Goal: Task Accomplishment & Management: Complete application form

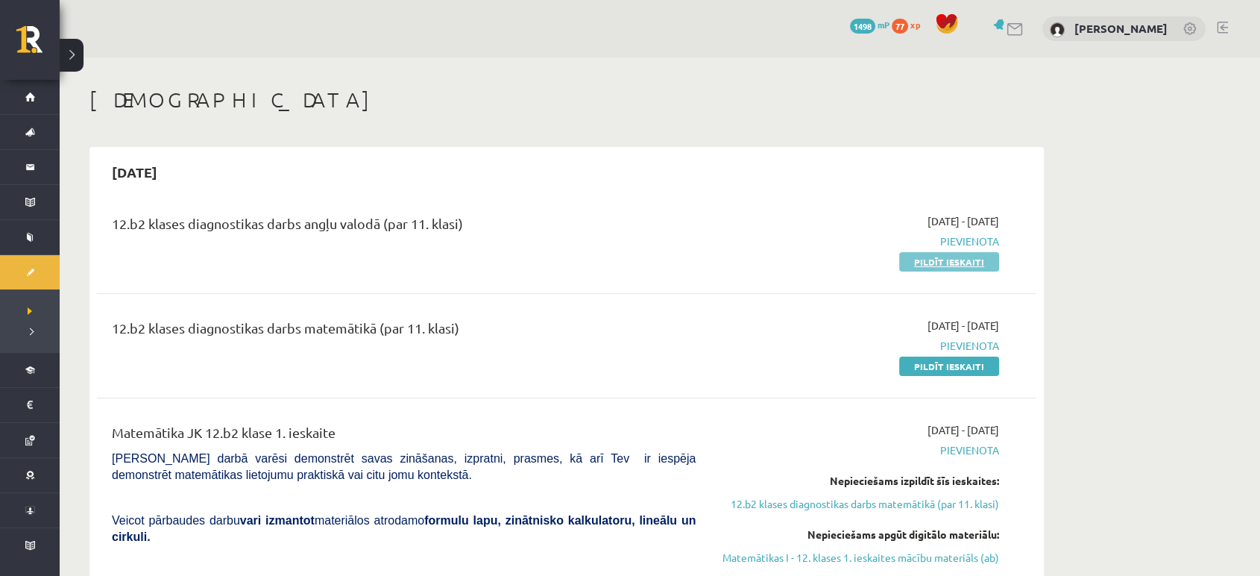
click at [917, 263] on link "Pildīt ieskaiti" at bounding box center [949, 261] width 100 height 19
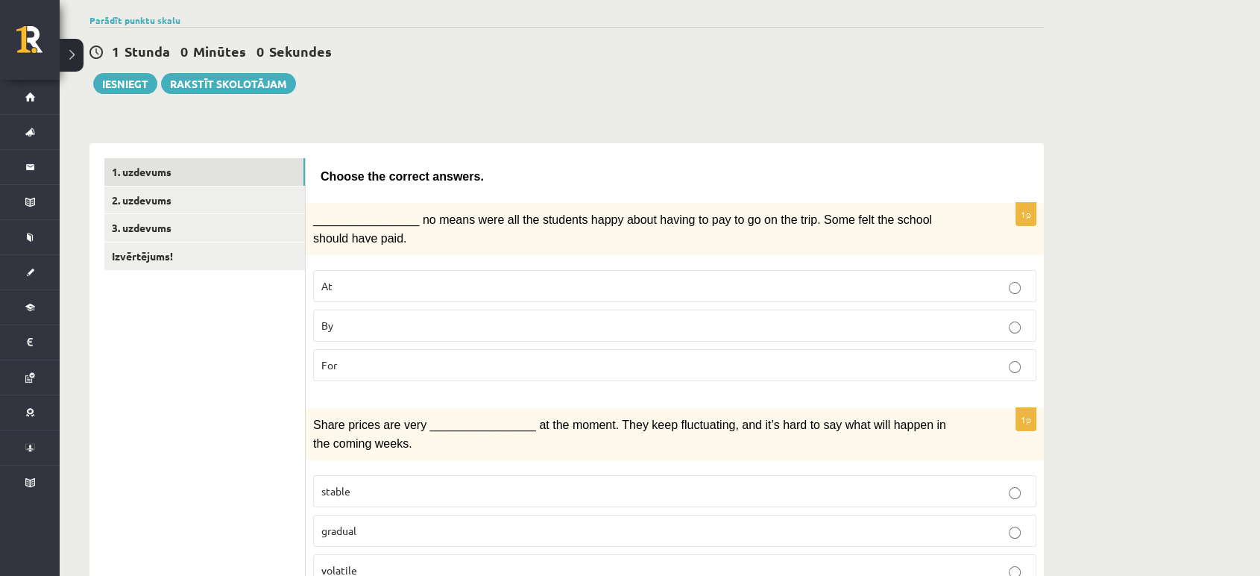
scroll to position [113, 0]
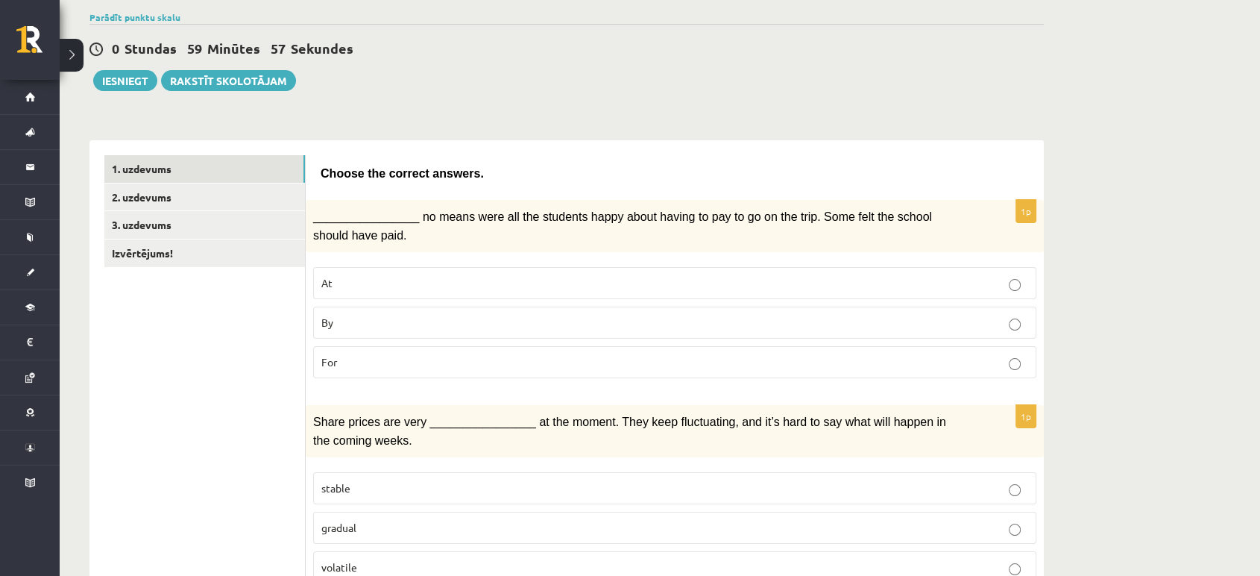
click at [430, 350] on label "For" at bounding box center [674, 362] width 723 height 32
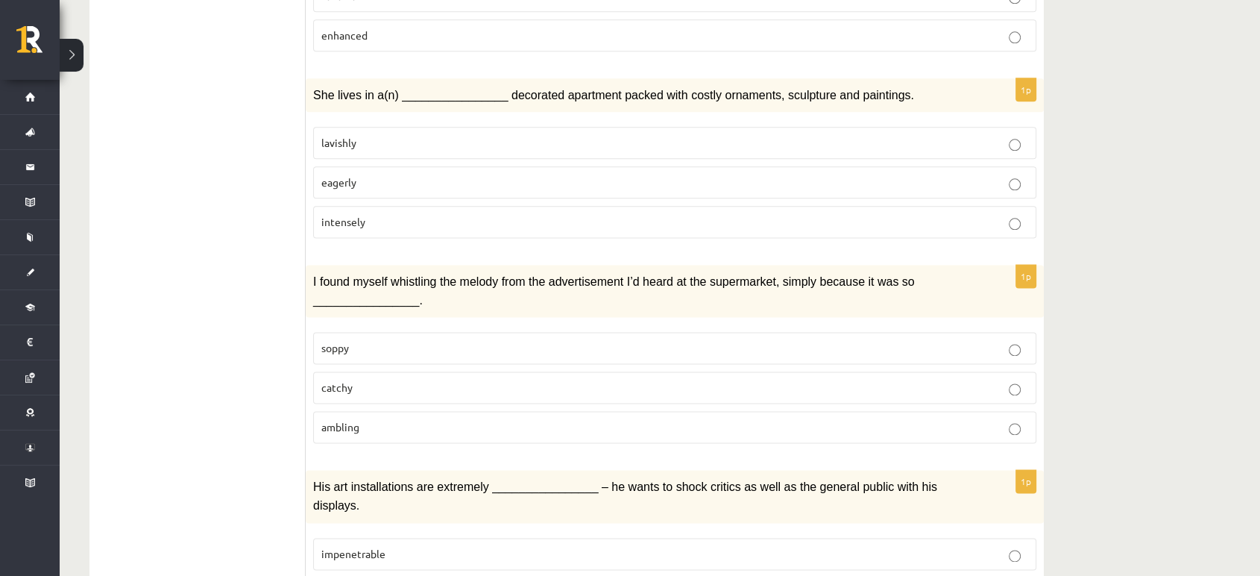
scroll to position [2142, 0]
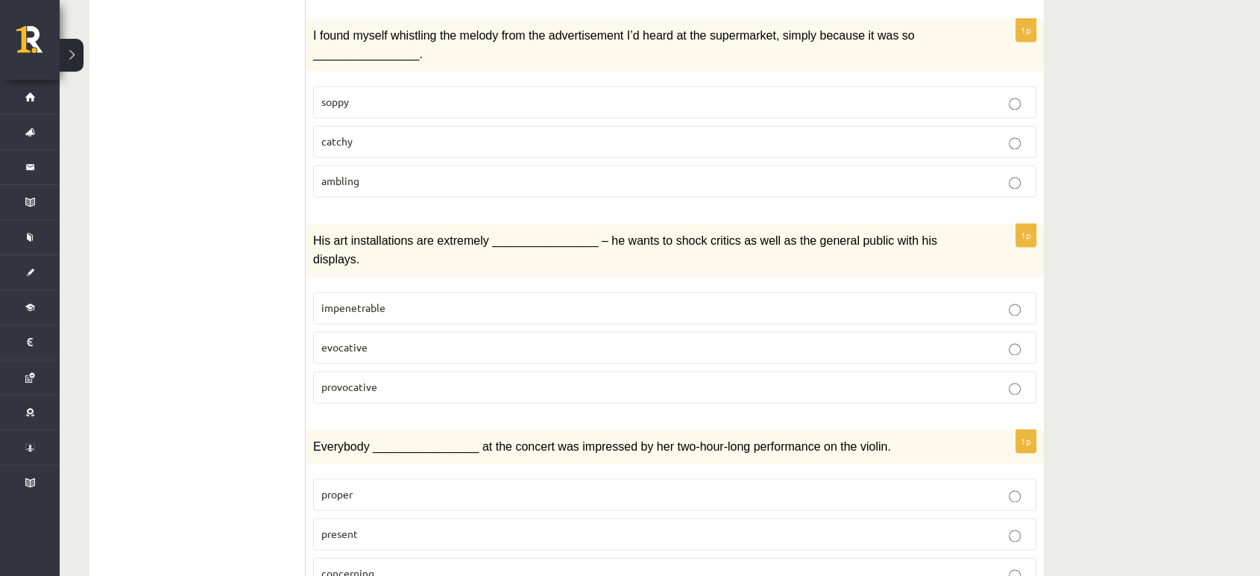
click at [435, 379] on p "provocative" at bounding box center [674, 387] width 707 height 16
click at [603, 339] on p "evocative" at bounding box center [674, 347] width 707 height 16
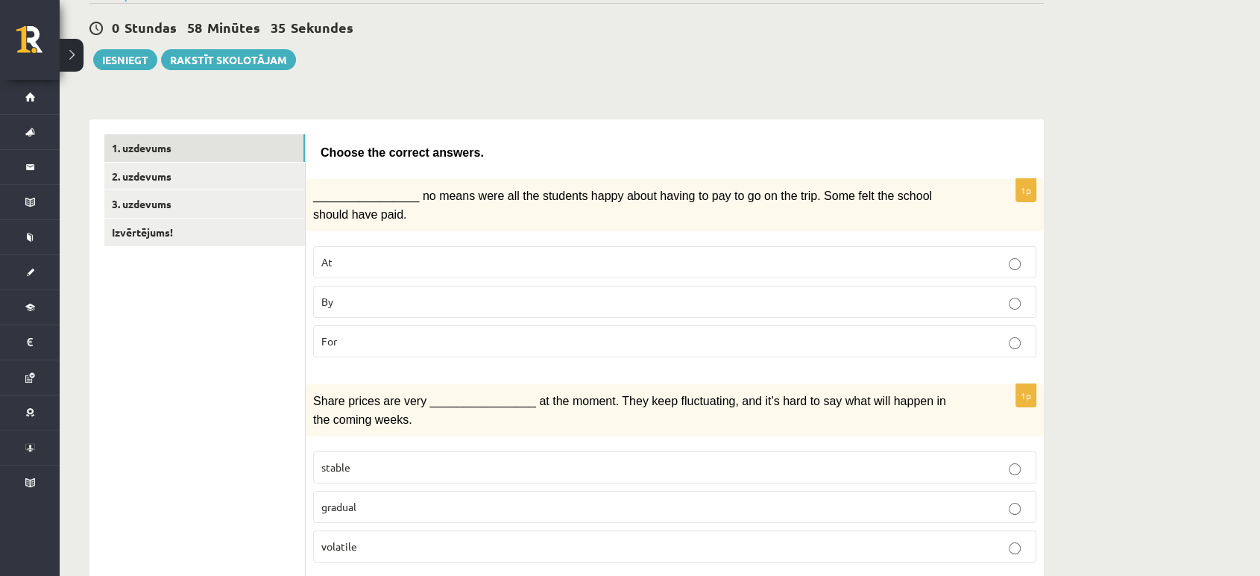
scroll to position [125, 0]
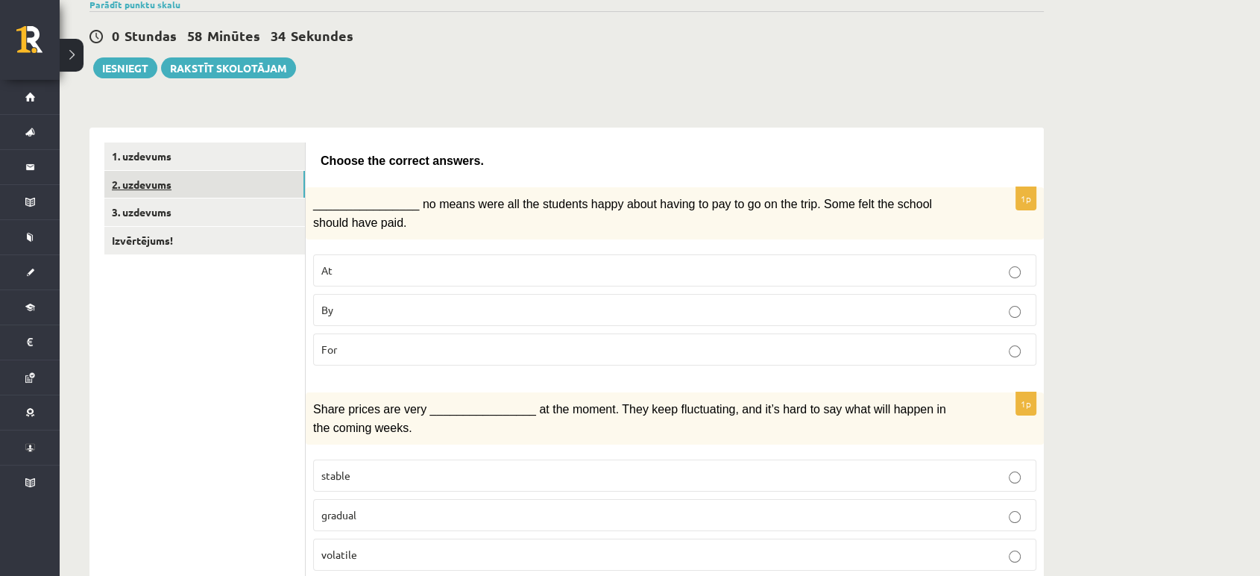
click at [194, 192] on link "2. uzdevums" at bounding box center [204, 185] width 201 height 28
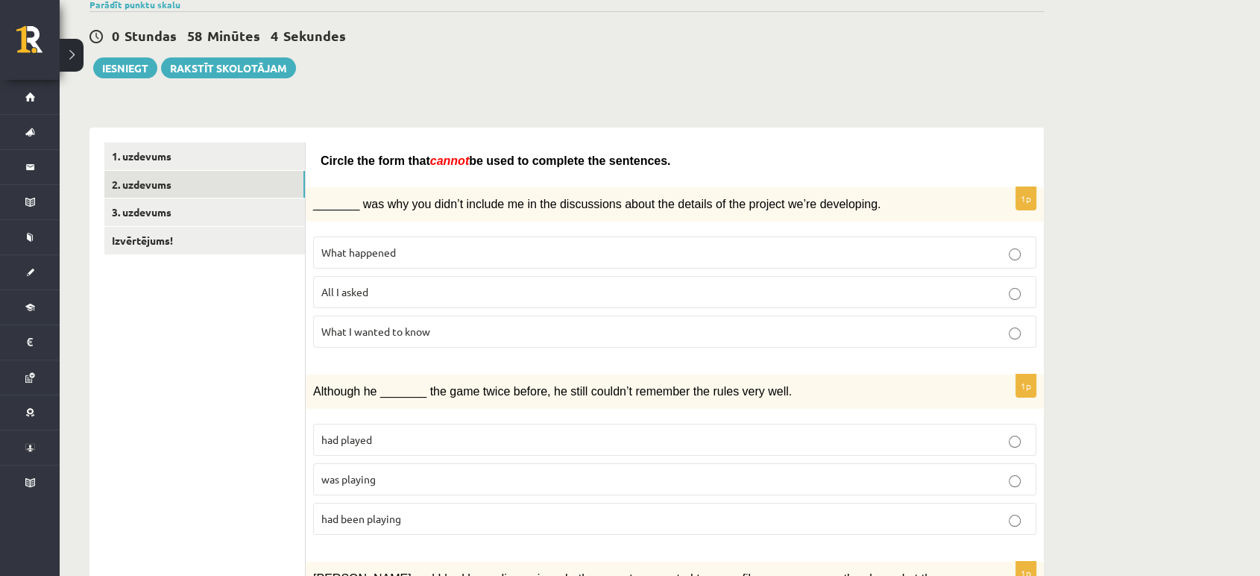
click at [501, 330] on p "What I wanted to know" at bounding box center [674, 332] width 707 height 16
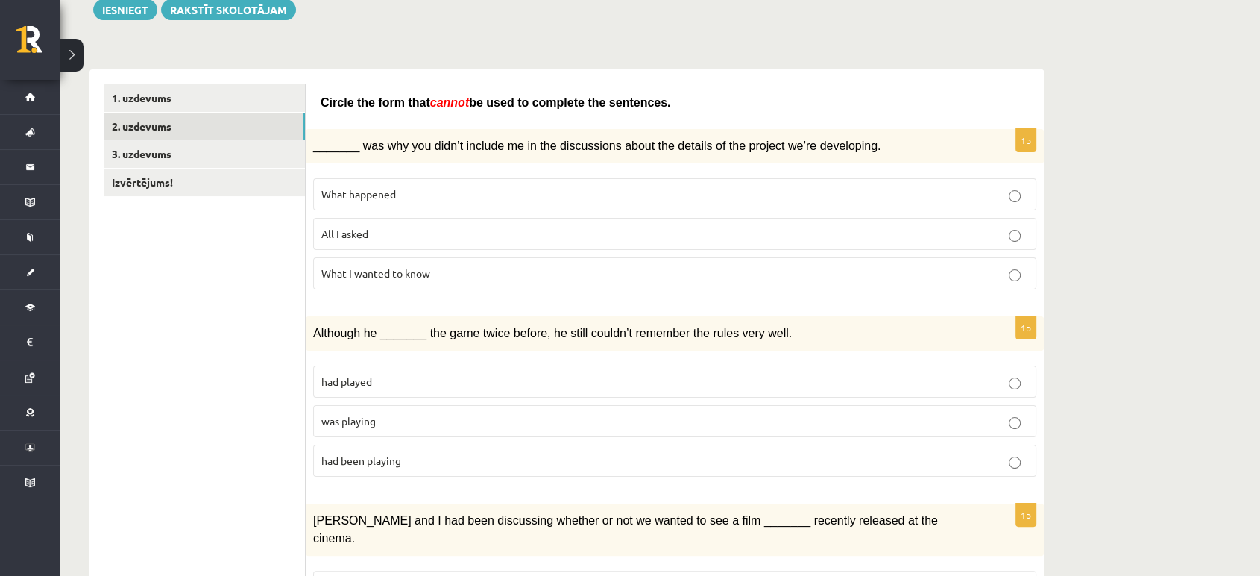
scroll to position [185, 0]
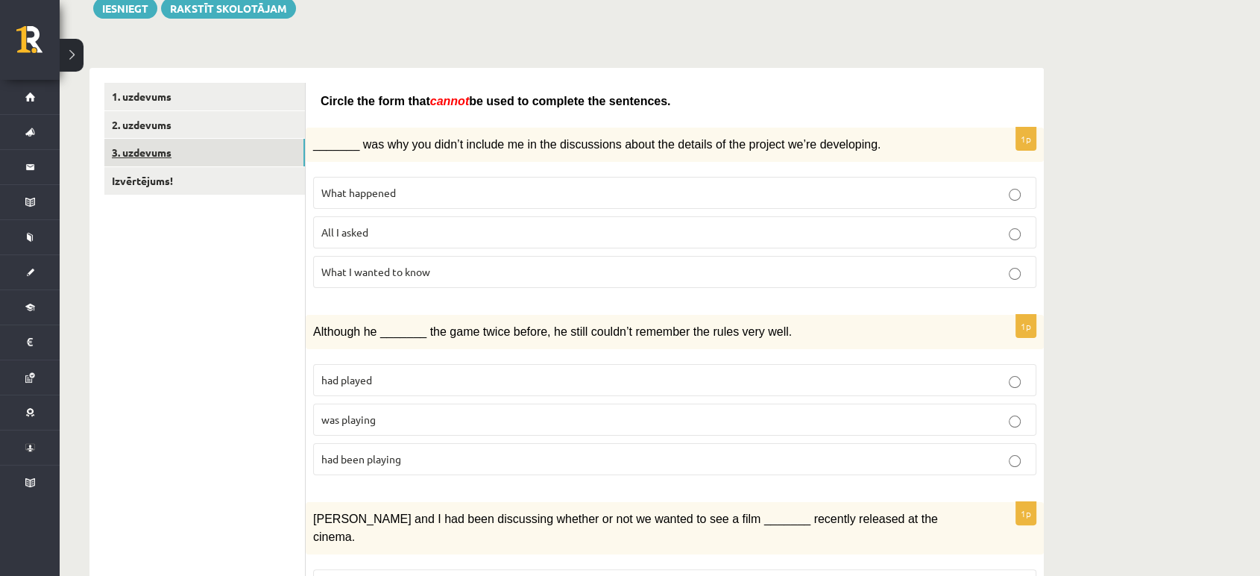
click at [191, 149] on link "3. uzdevums" at bounding box center [204, 153] width 201 height 28
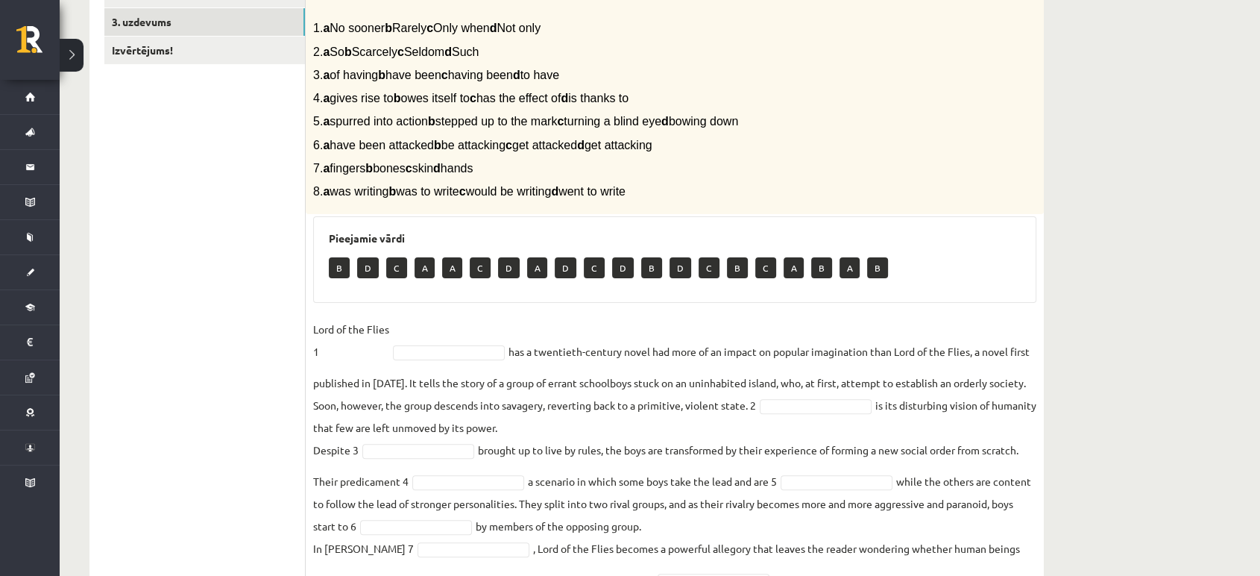
scroll to position [316, 0]
click at [191, 53] on link "Izvērtējums!" at bounding box center [204, 50] width 201 height 28
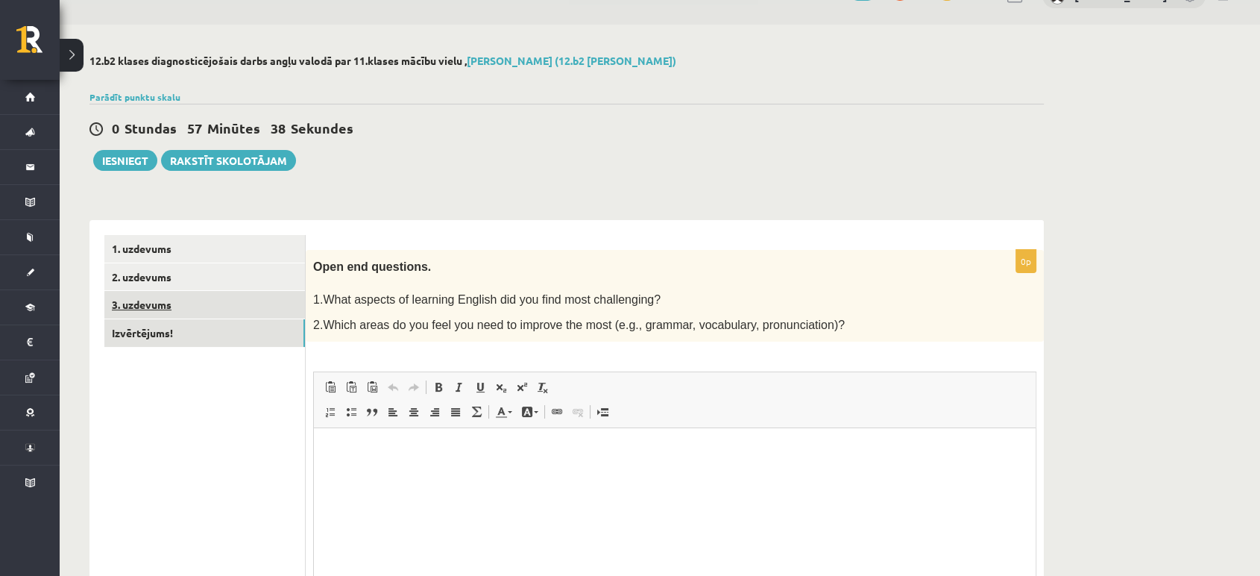
scroll to position [0, 0]
click at [177, 295] on link "3. uzdevums" at bounding box center [204, 305] width 201 height 28
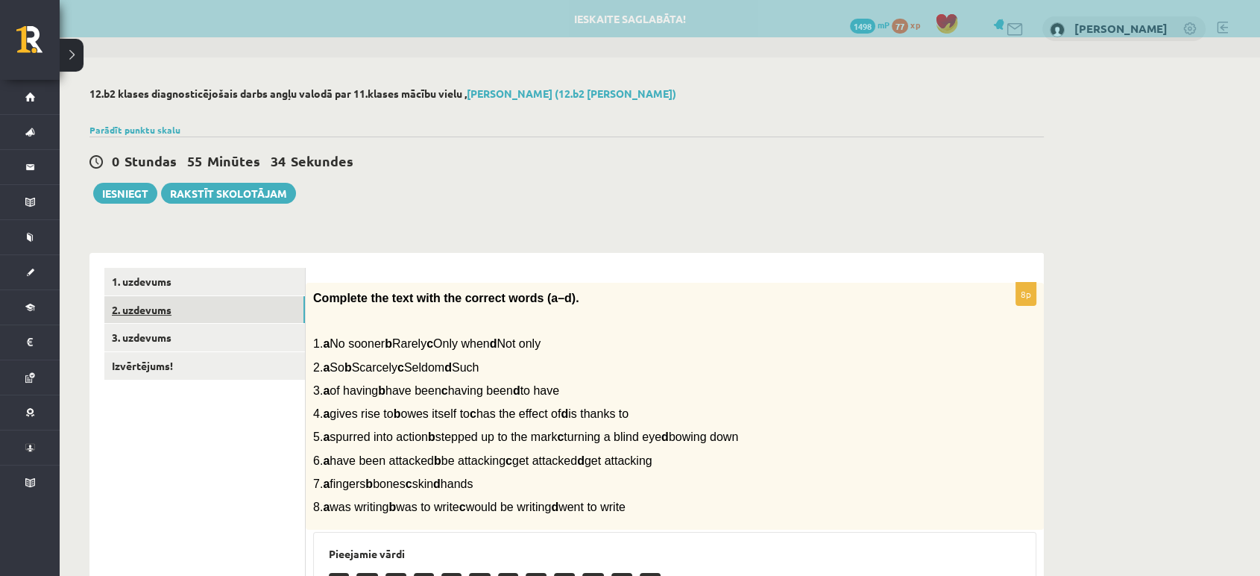
click at [185, 309] on link "2. uzdevums" at bounding box center [204, 310] width 201 height 28
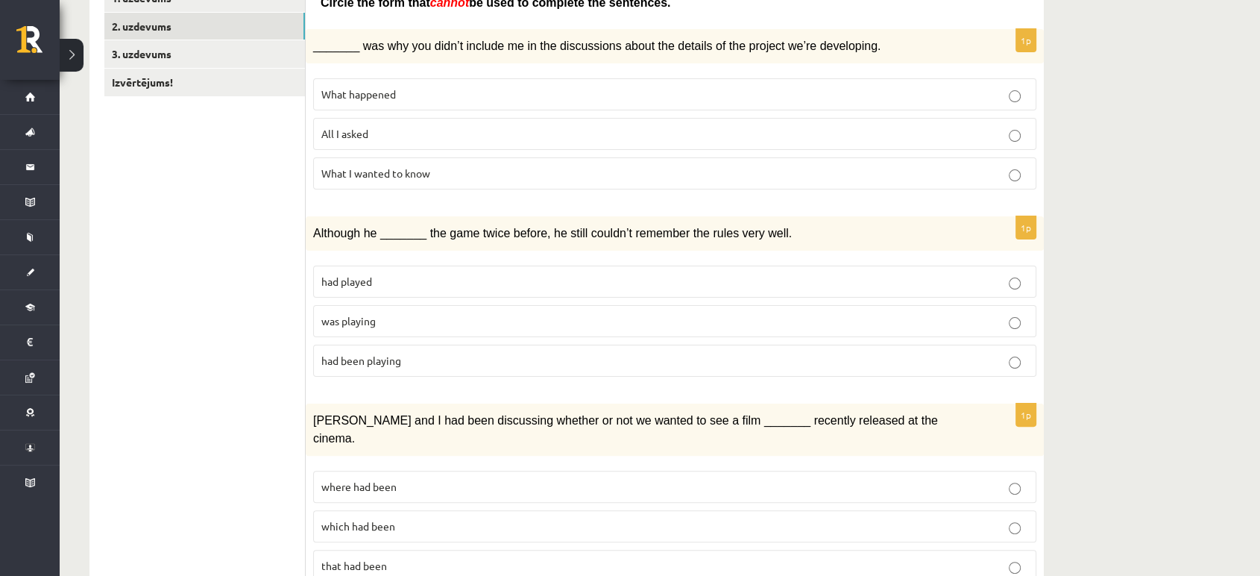
scroll to position [284, 0]
click at [427, 307] on label "was playing" at bounding box center [674, 320] width 723 height 32
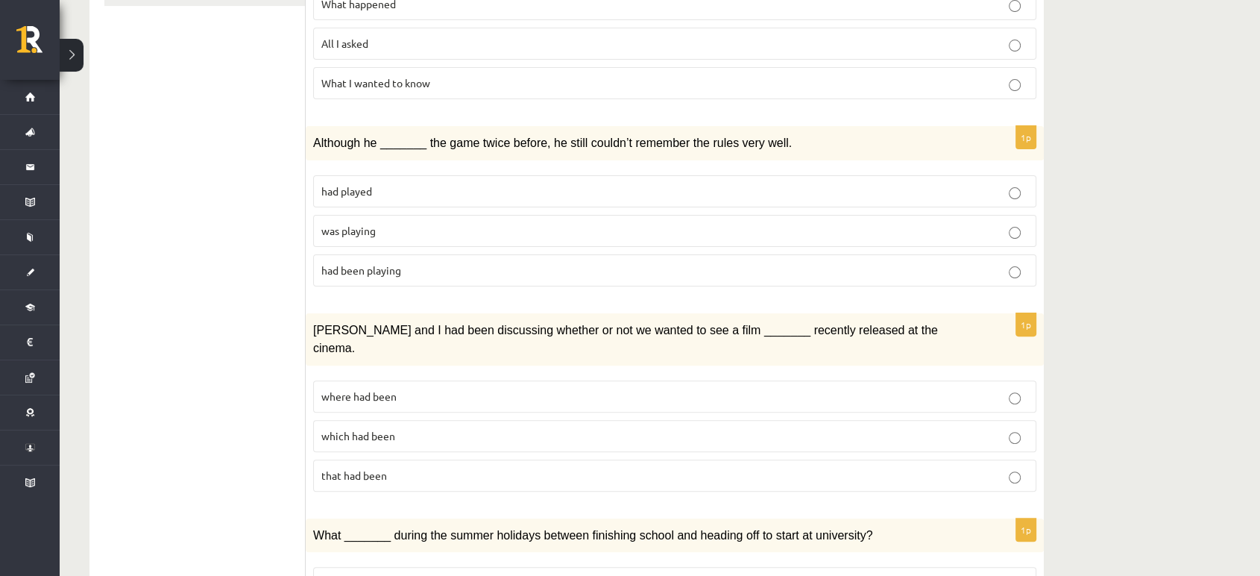
scroll to position [377, 0]
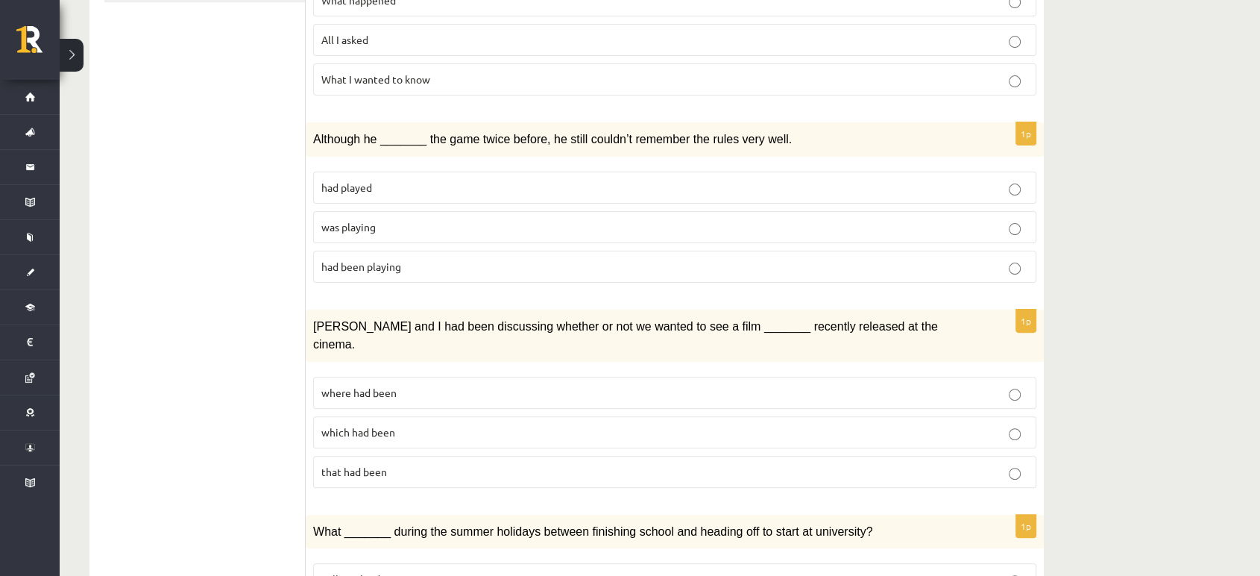
click at [463, 424] on p "which had been" at bounding box center [674, 432] width 707 height 16
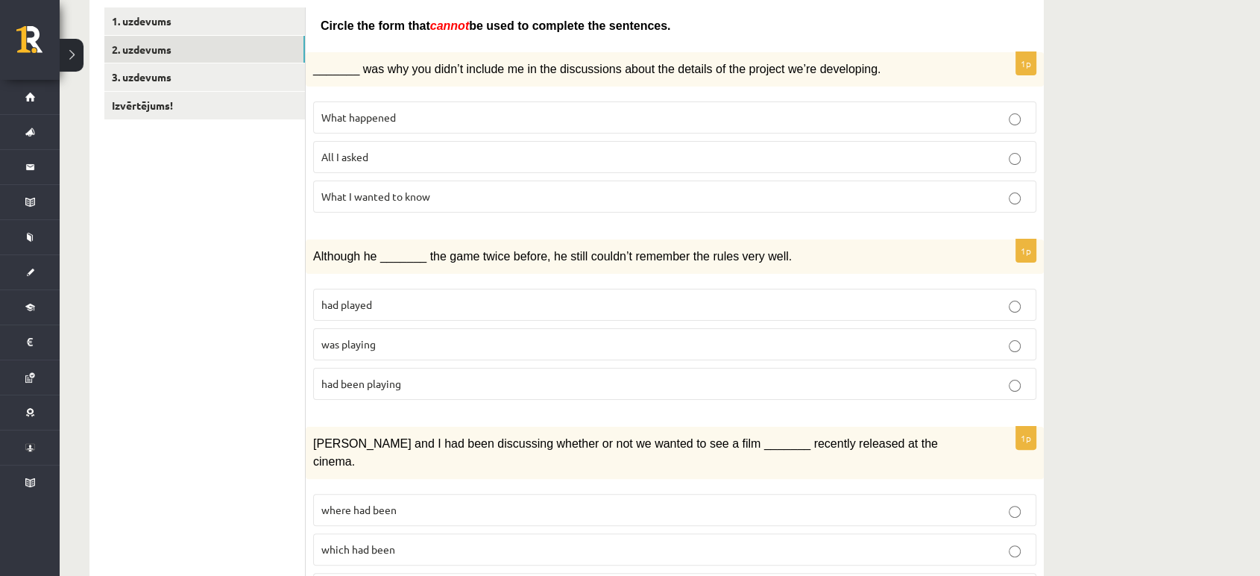
scroll to position [265, 0]
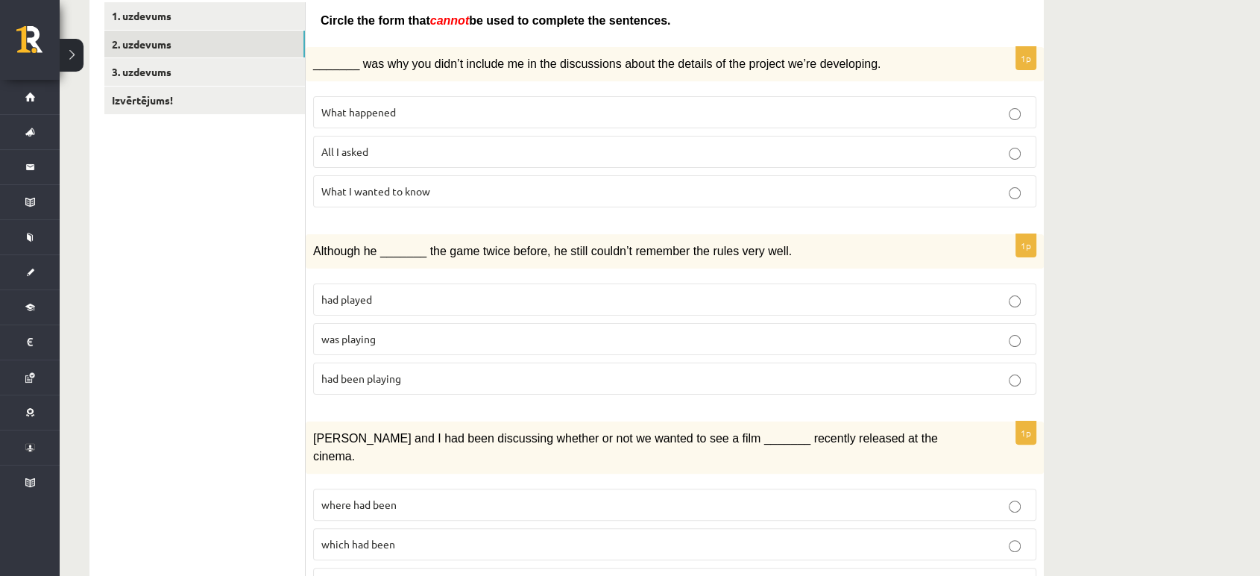
click at [370, 303] on p "had played" at bounding box center [674, 300] width 707 height 16
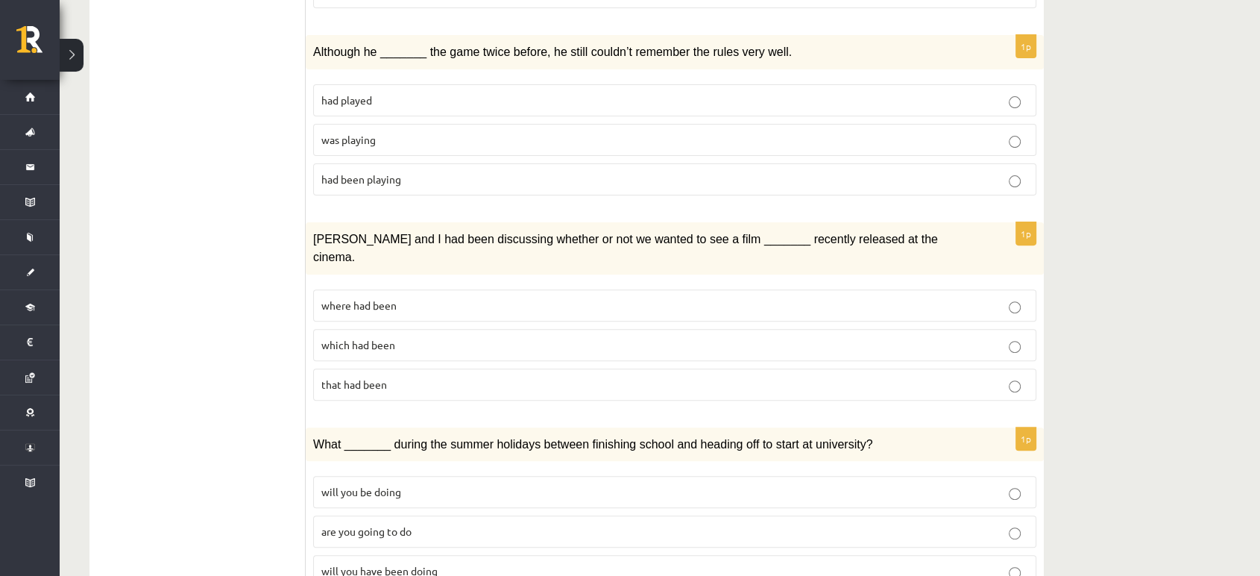
scroll to position [457, 0]
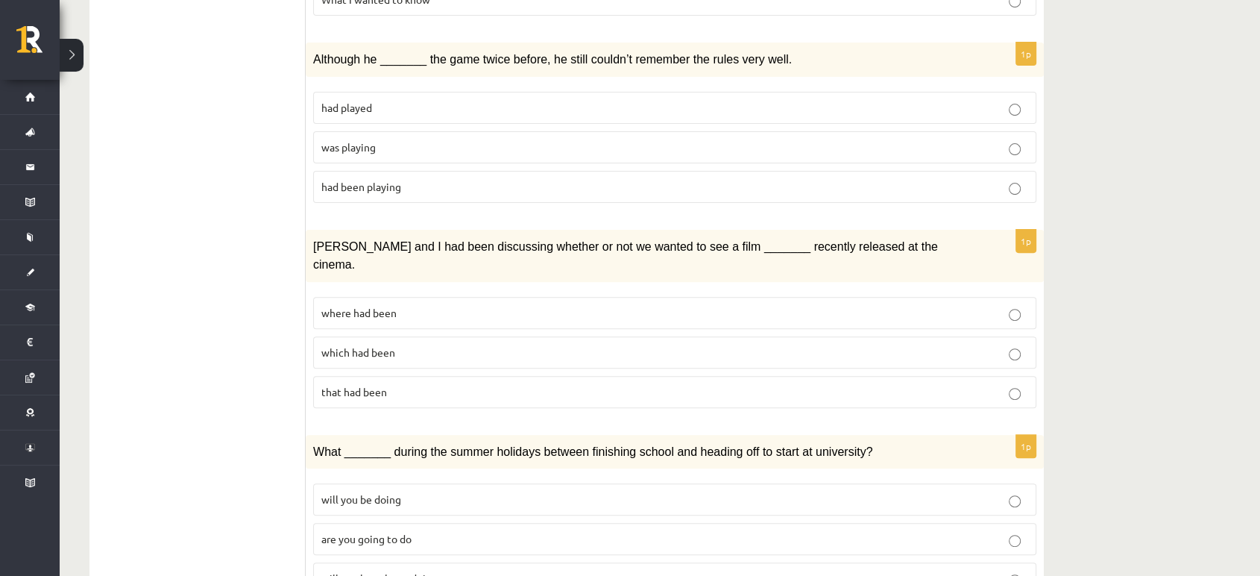
click at [433, 384] on p "that had been" at bounding box center [674, 392] width 707 height 16
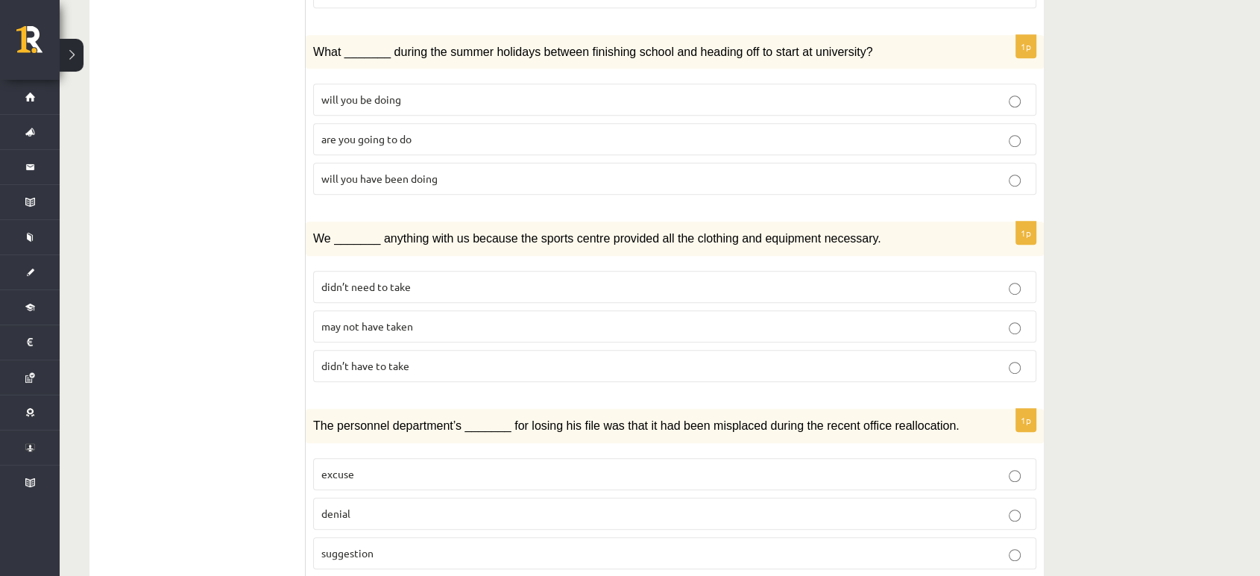
scroll to position [858, 0]
click at [430, 131] on p "are you going to do" at bounding box center [674, 139] width 707 height 16
click at [362, 349] on label "didn’t have to take" at bounding box center [674, 365] width 723 height 32
click at [435, 278] on p "didn’t need to take" at bounding box center [674, 286] width 707 height 16
click at [438, 465] on p "excuse" at bounding box center [674, 473] width 707 height 16
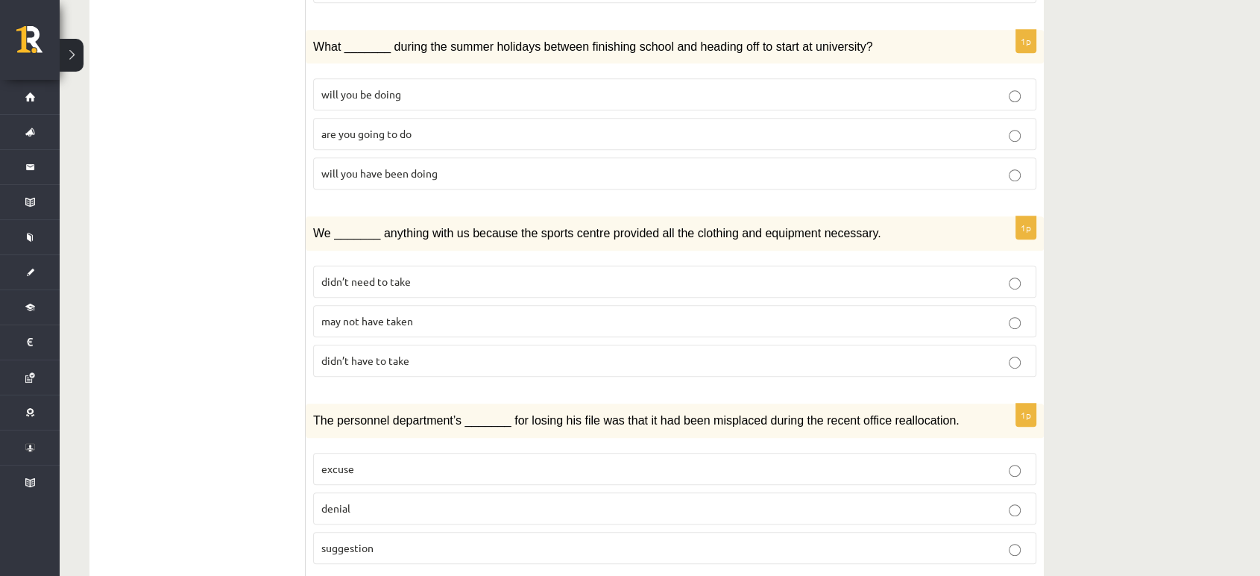
scroll to position [864, 0]
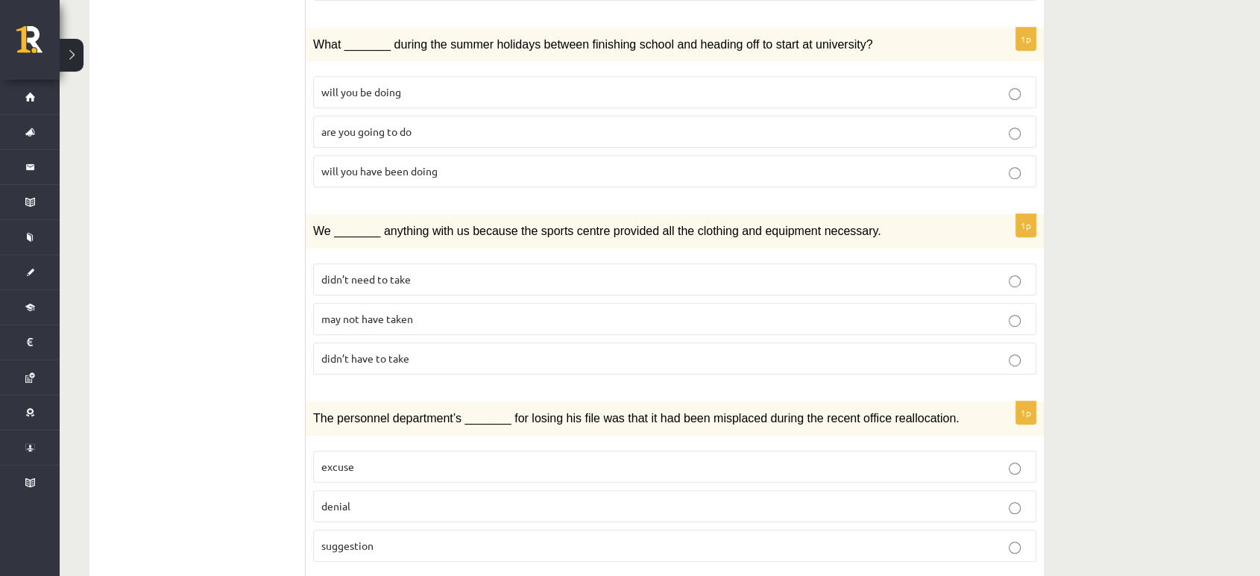
click at [403, 351] on span "didn’t have to take" at bounding box center [365, 357] width 88 height 13
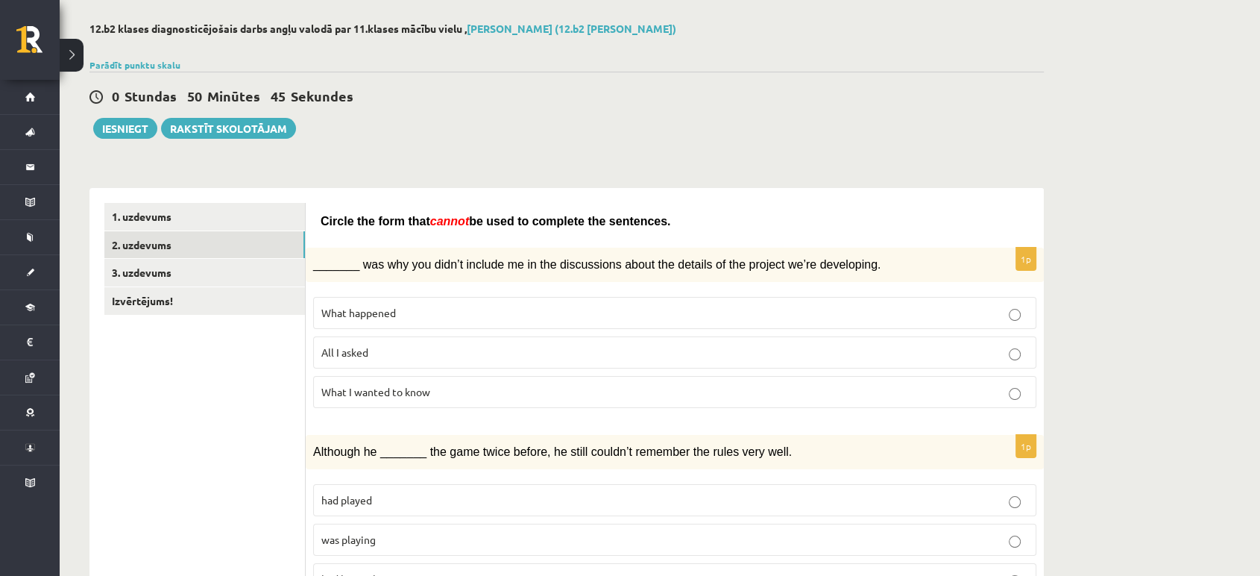
scroll to position [66, 0]
click at [198, 208] on link "1. uzdevums" at bounding box center [204, 216] width 201 height 28
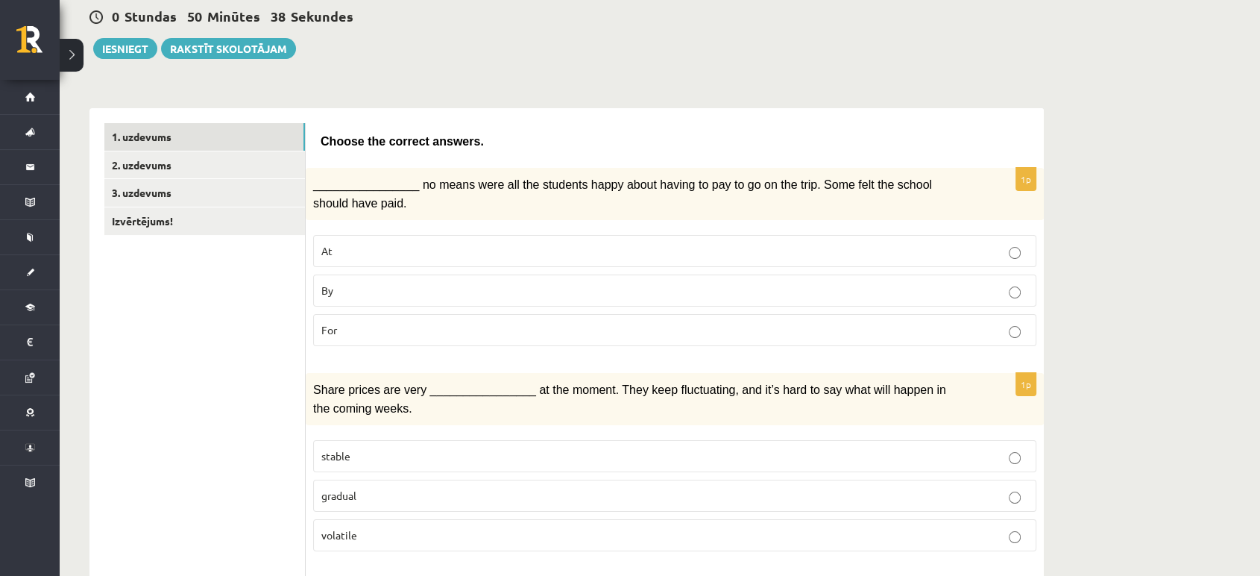
scroll to position [143, 0]
click at [151, 166] on link "2. uzdevums" at bounding box center [204, 167] width 201 height 28
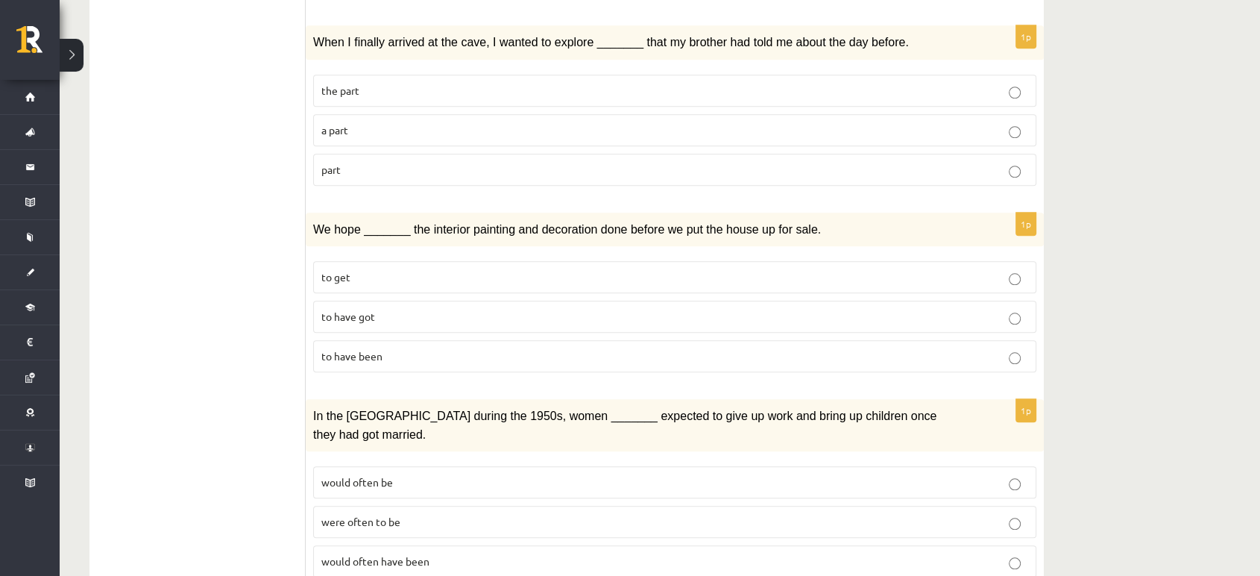
scroll to position [1419, 0]
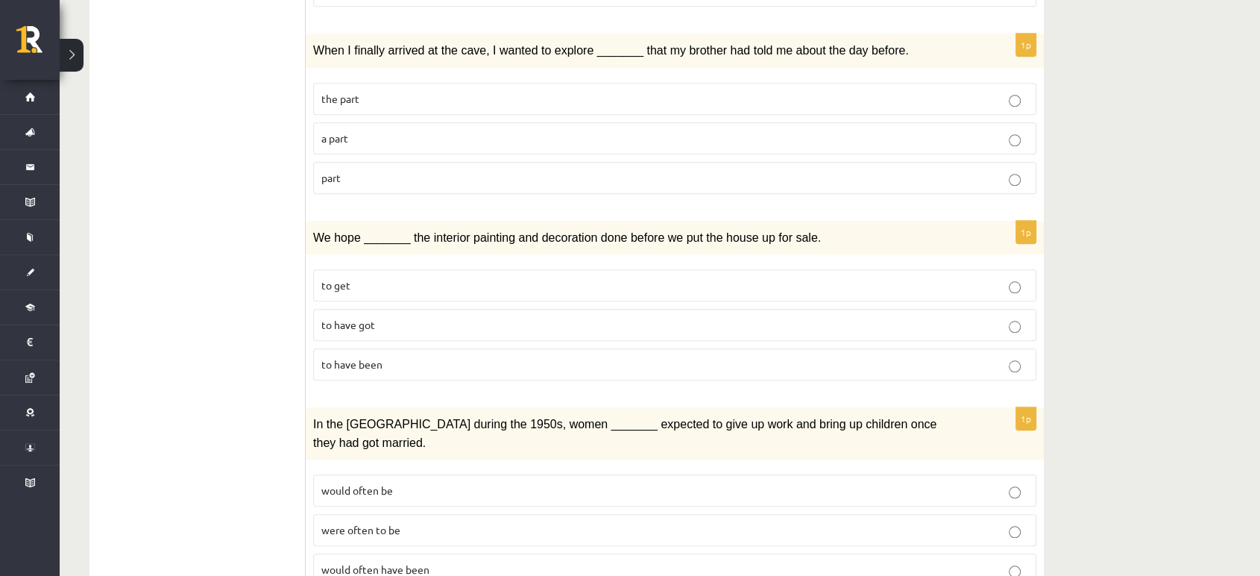
click at [441, 83] on label "the part" at bounding box center [674, 99] width 723 height 32
click at [406, 277] on p "to get" at bounding box center [674, 285] width 707 height 16
click at [440, 522] on p "were often to be" at bounding box center [674, 530] width 707 height 16
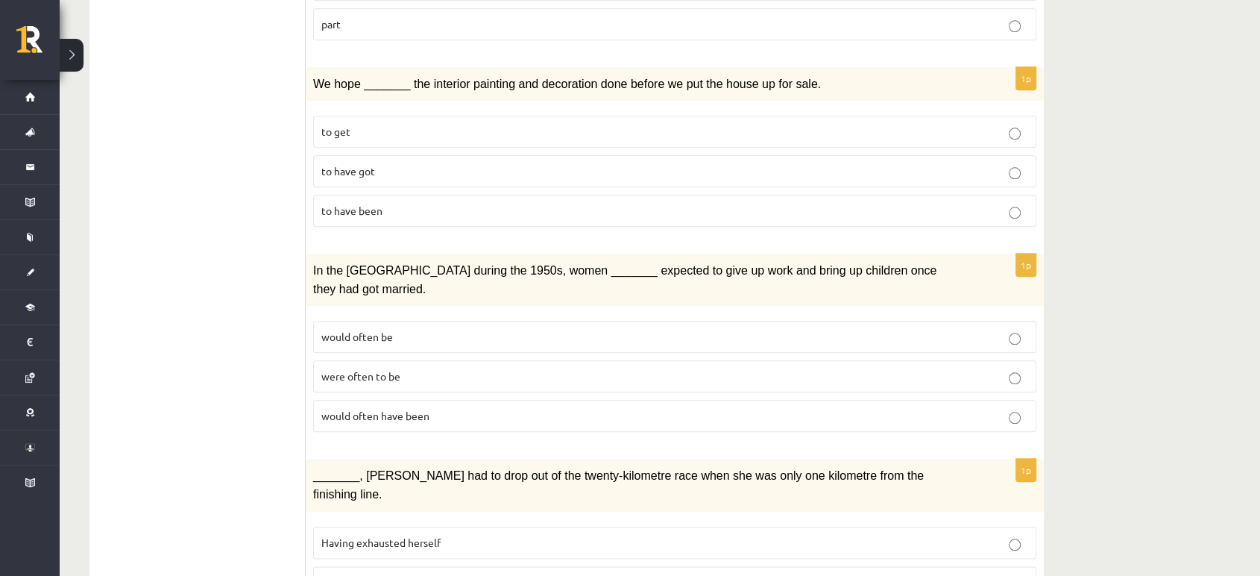
scroll to position [1623, 0]
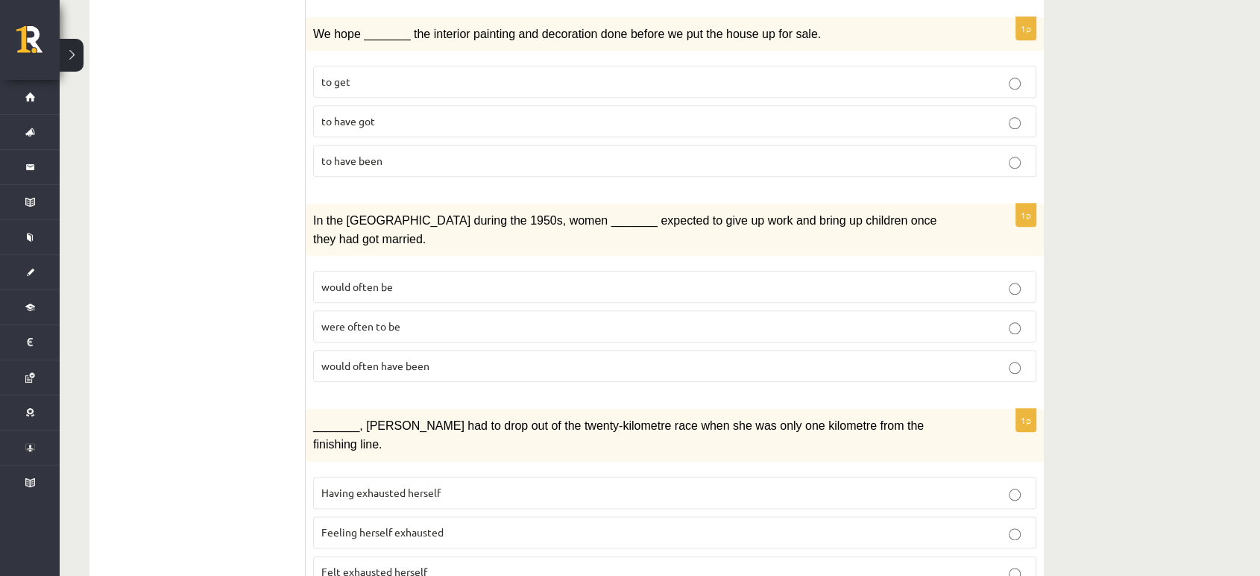
click at [446, 564] on p "Felt exhausted herself" at bounding box center [674, 572] width 707 height 16
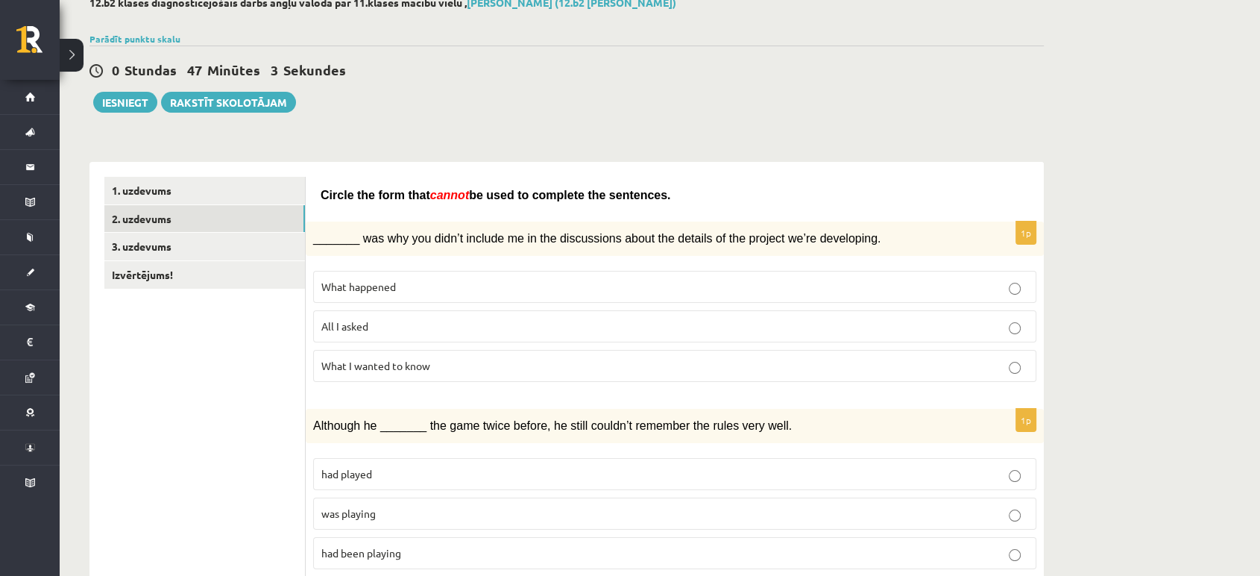
scroll to position [87, 0]
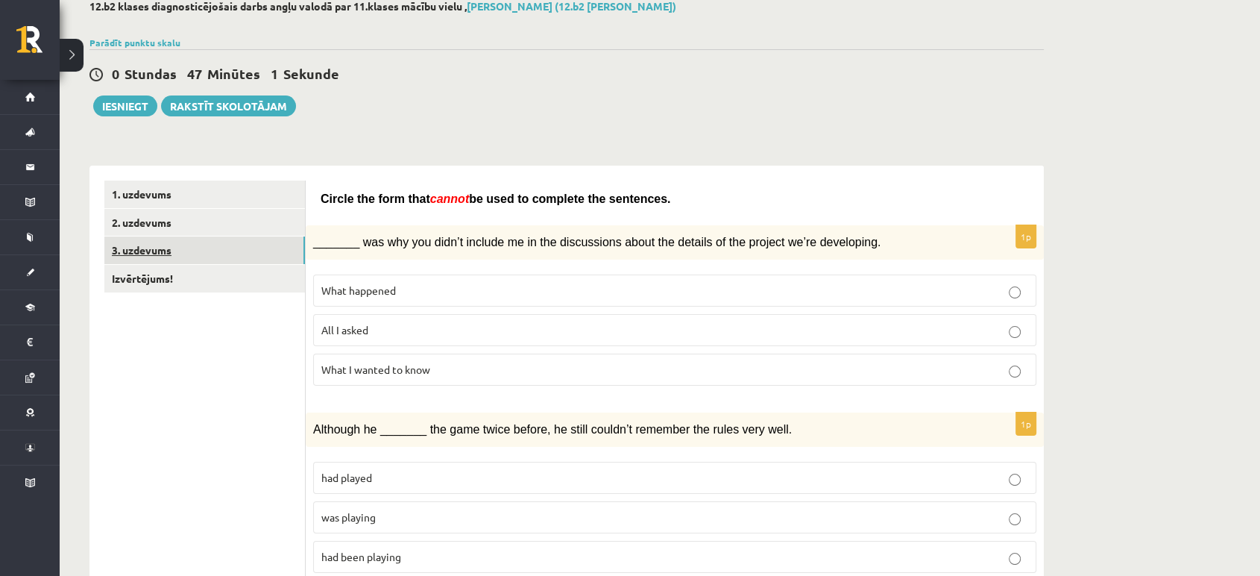
click at [161, 248] on link "3. uzdevums" at bounding box center [204, 250] width 201 height 28
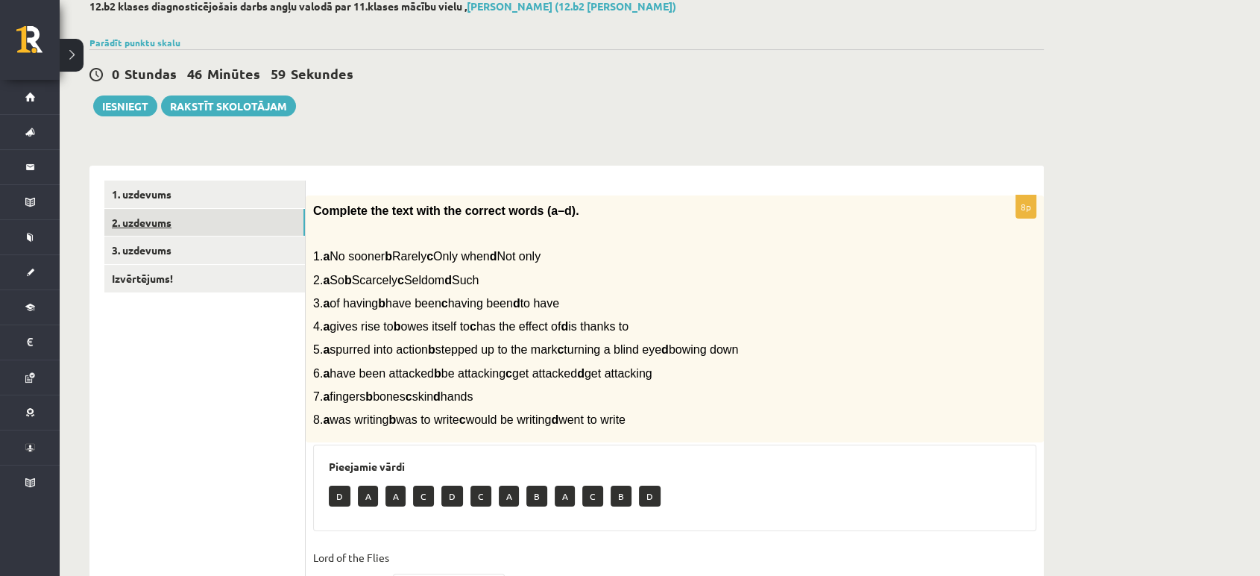
click at [157, 220] on link "2. uzdevums" at bounding box center [204, 223] width 201 height 28
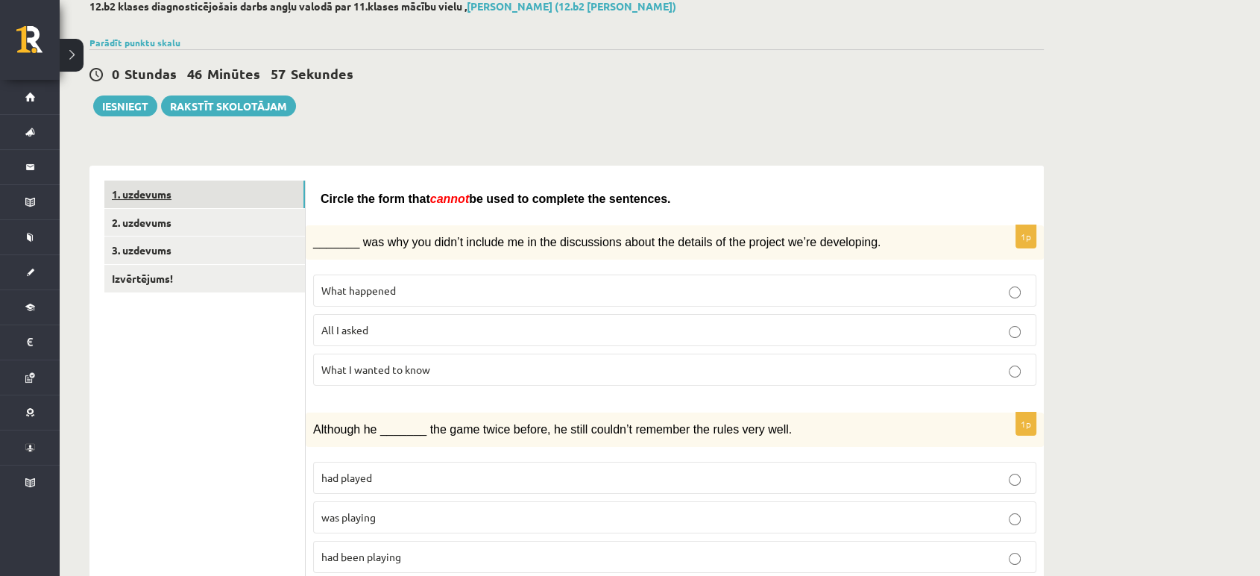
click at [160, 189] on link "1. uzdevums" at bounding box center [204, 194] width 201 height 28
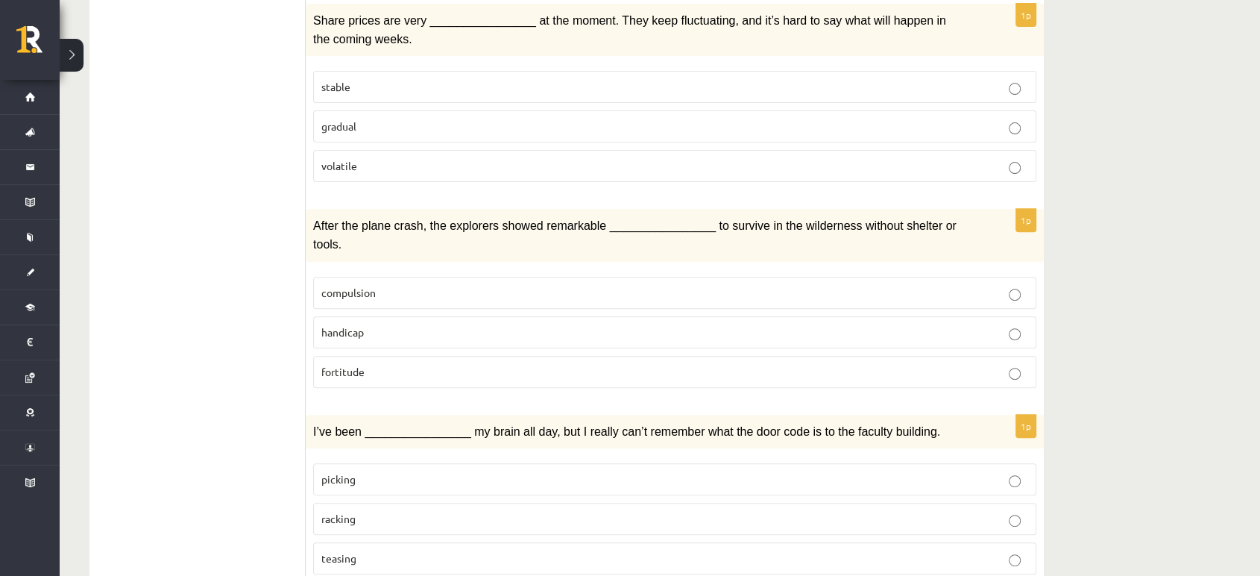
scroll to position [513, 0]
click at [471, 111] on label "gradual" at bounding box center [674, 127] width 723 height 32
click at [447, 365] on p "fortitude" at bounding box center [674, 373] width 707 height 16
click at [426, 551] on p "teasing" at bounding box center [674, 559] width 707 height 16
click at [681, 151] on label "volatile" at bounding box center [674, 167] width 723 height 32
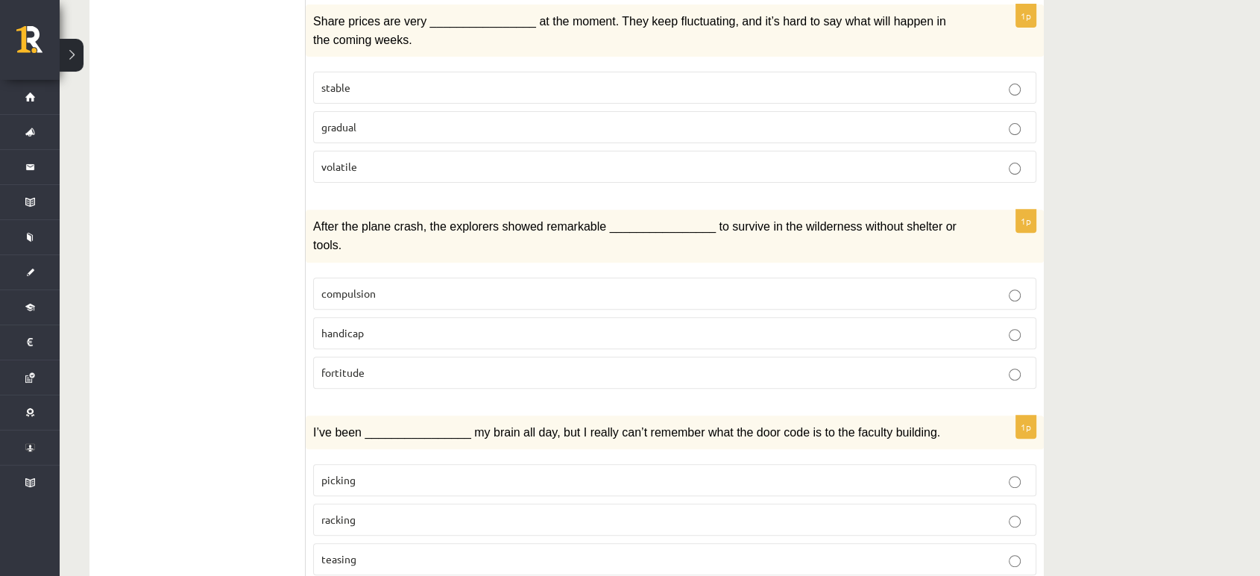
click at [499, 512] on p "racking" at bounding box center [674, 520] width 707 height 16
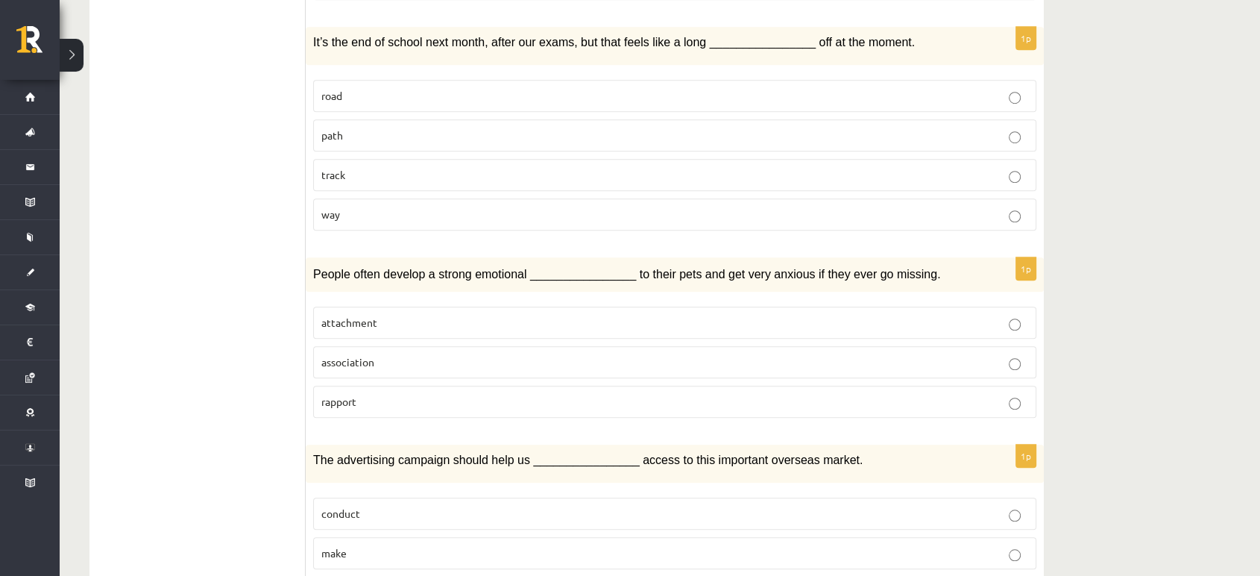
scroll to position [1095, 0]
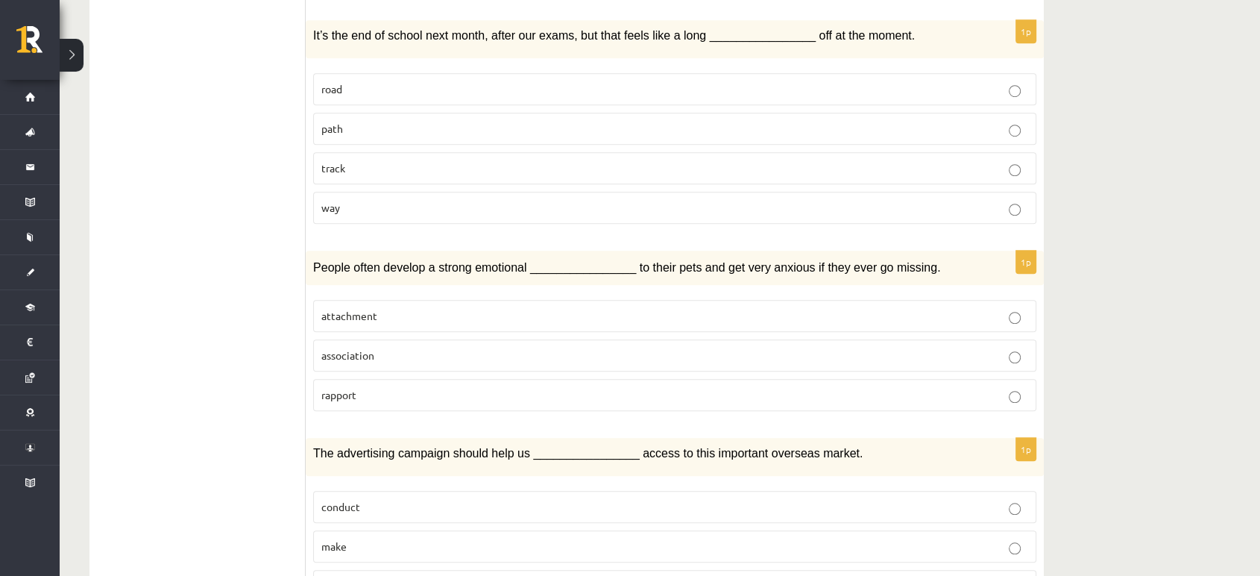
click at [471, 200] on p "way" at bounding box center [674, 208] width 707 height 16
click at [412, 300] on label "attachment" at bounding box center [674, 316] width 723 height 32
click at [441, 348] on p "association" at bounding box center [674, 356] width 707 height 16
click at [453, 308] on p "attachment" at bounding box center [674, 316] width 707 height 16
click at [406, 575] on p "gain" at bounding box center [674, 586] width 707 height 16
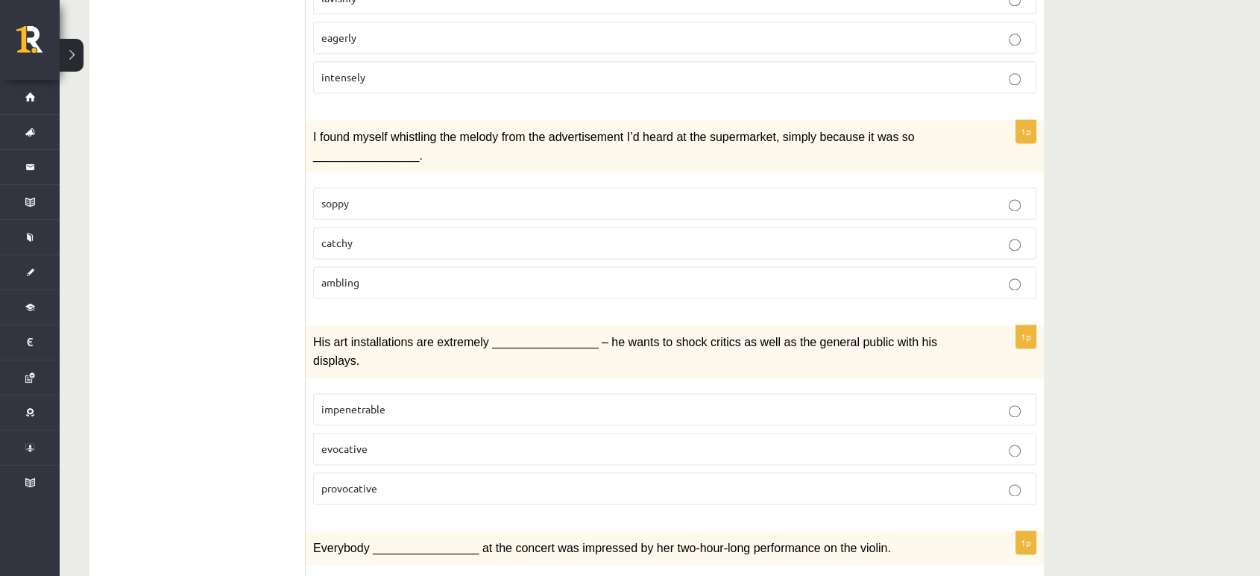
scroll to position [2142, 0]
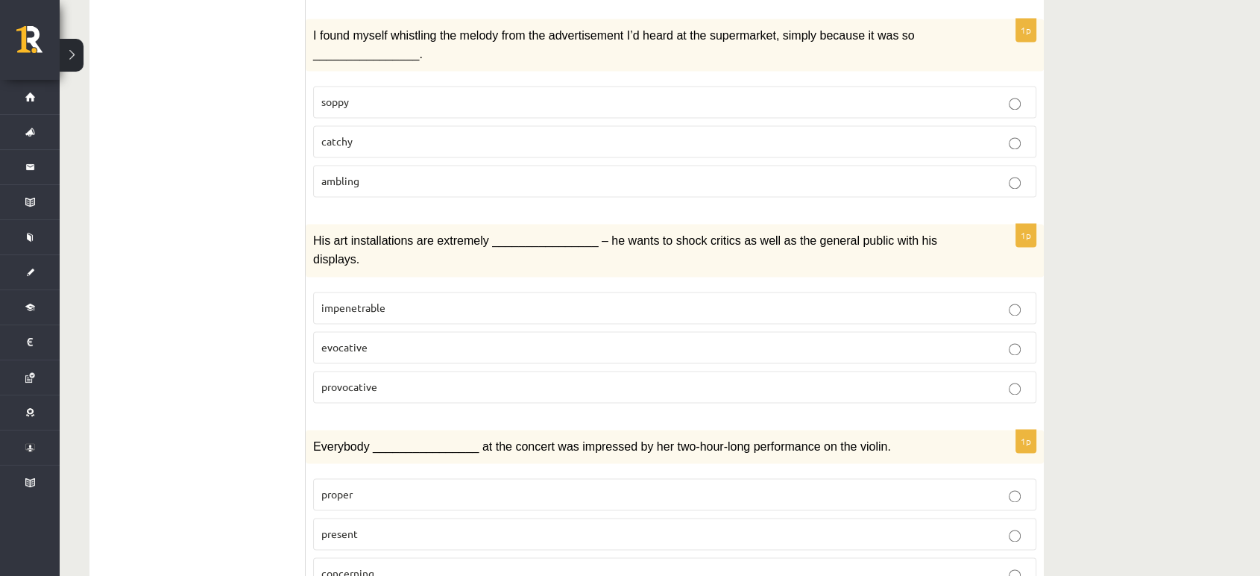
click at [704, 486] on p "proper" at bounding box center [674, 494] width 707 height 16
click at [669, 557] on label "concerning" at bounding box center [674, 573] width 723 height 32
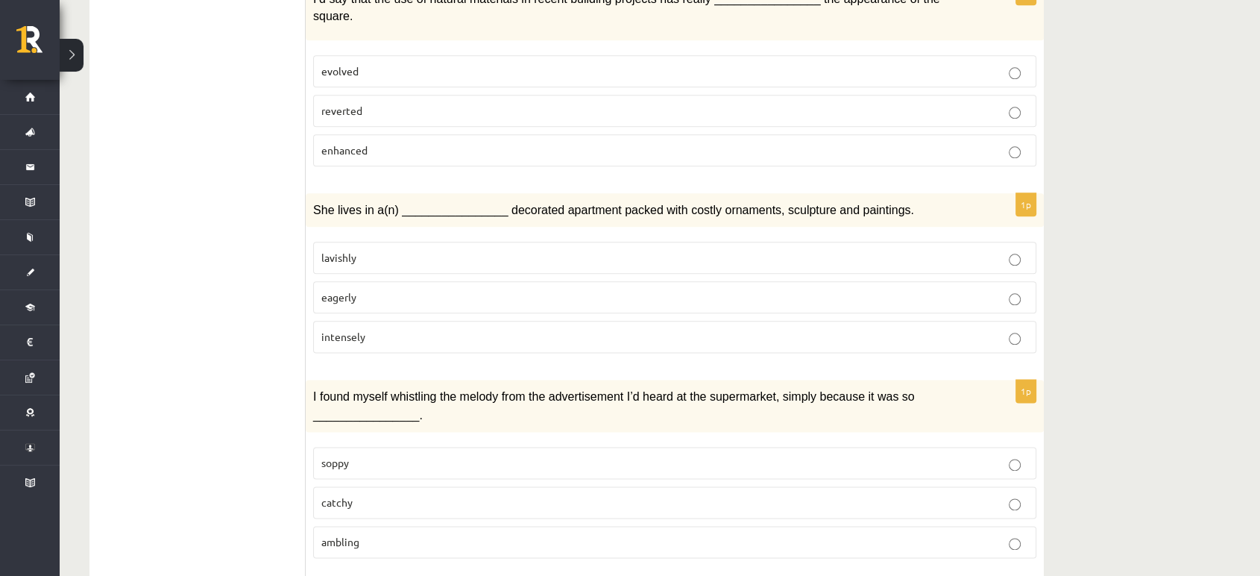
scroll to position [1774, 0]
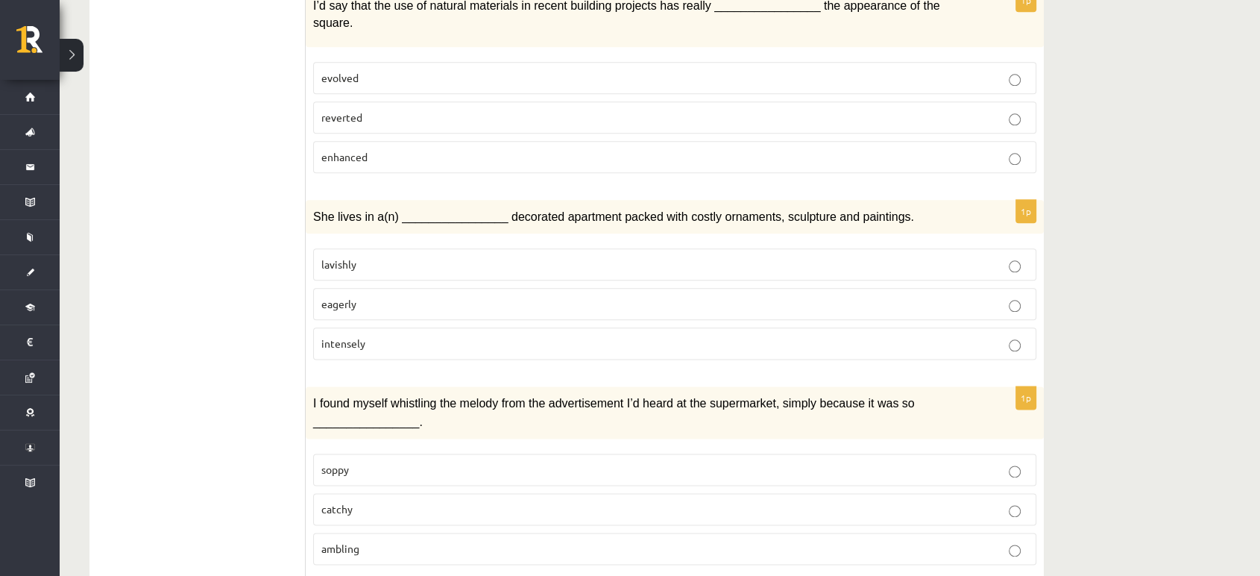
click at [475, 501] on p "catchy" at bounding box center [674, 509] width 707 height 16
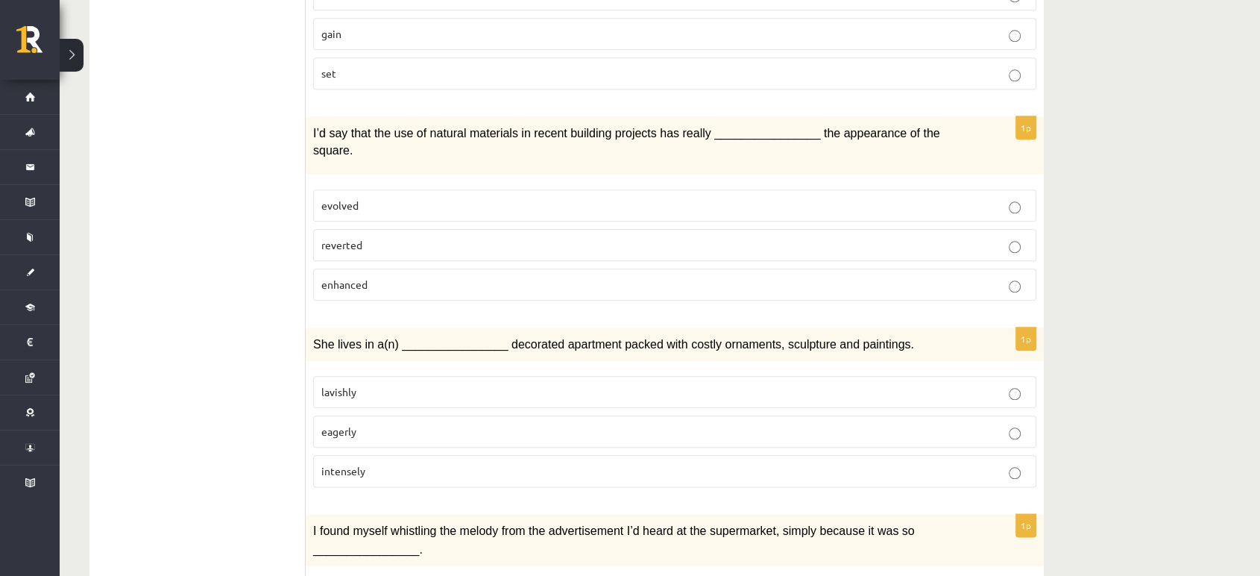
scroll to position [1633, 0]
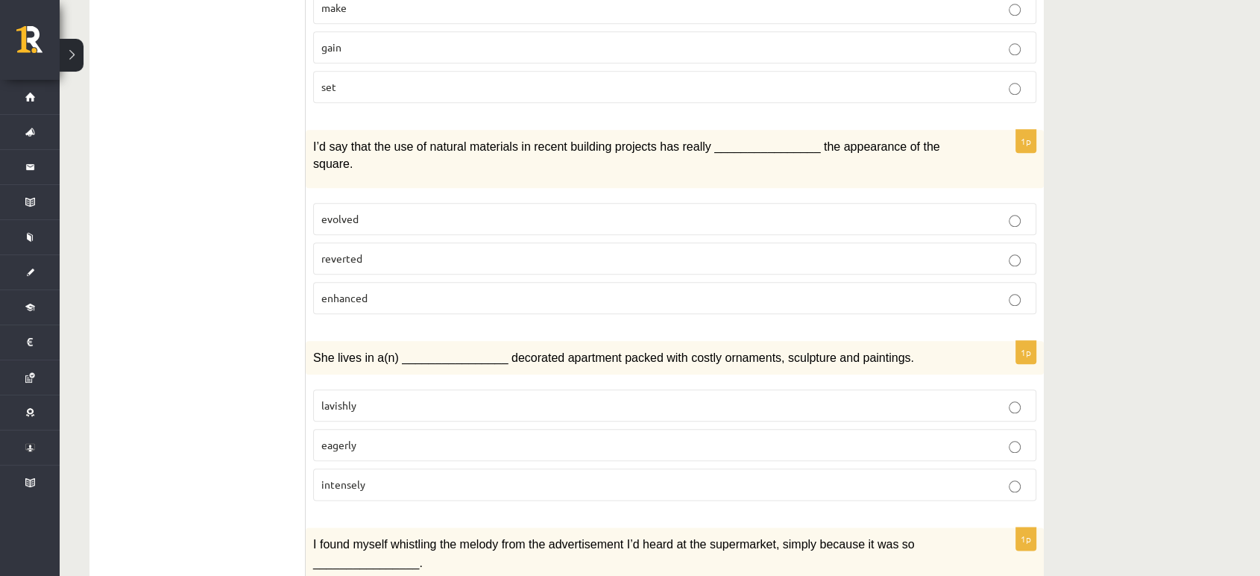
click at [394, 477] on p "intensely" at bounding box center [674, 485] width 707 height 16
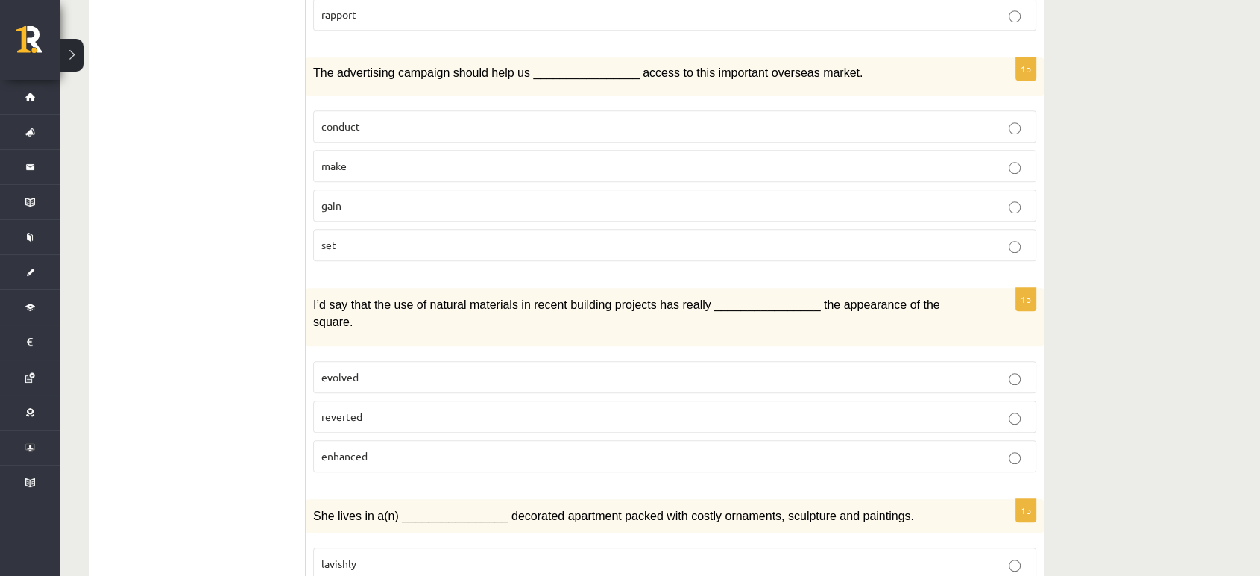
scroll to position [1472, 0]
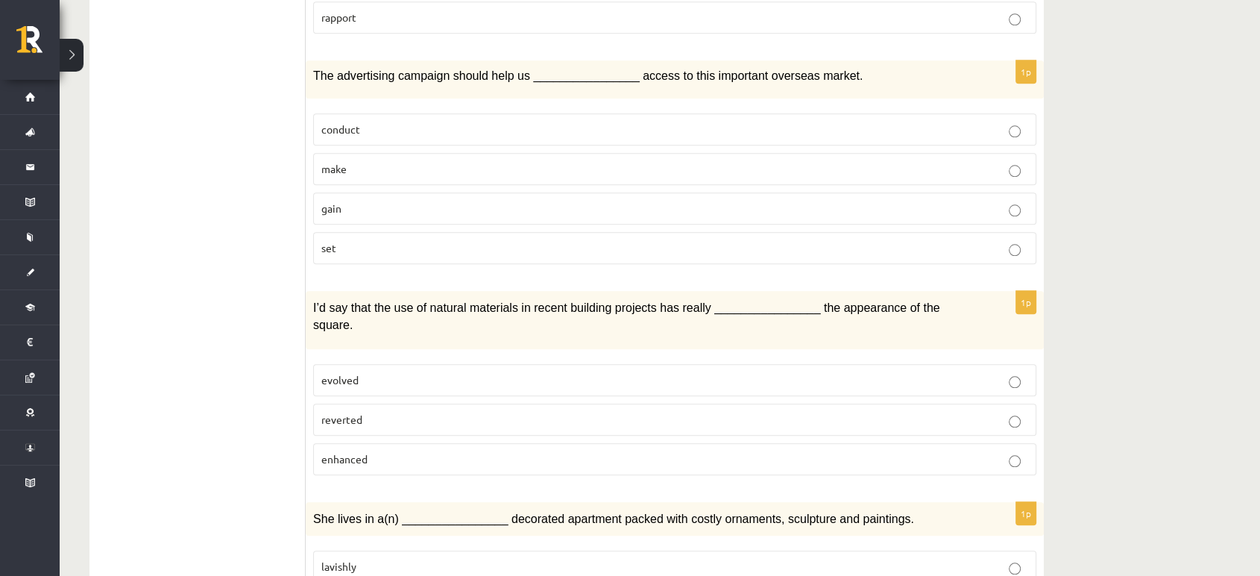
click at [544, 412] on p "reverted" at bounding box center [674, 420] width 707 height 16
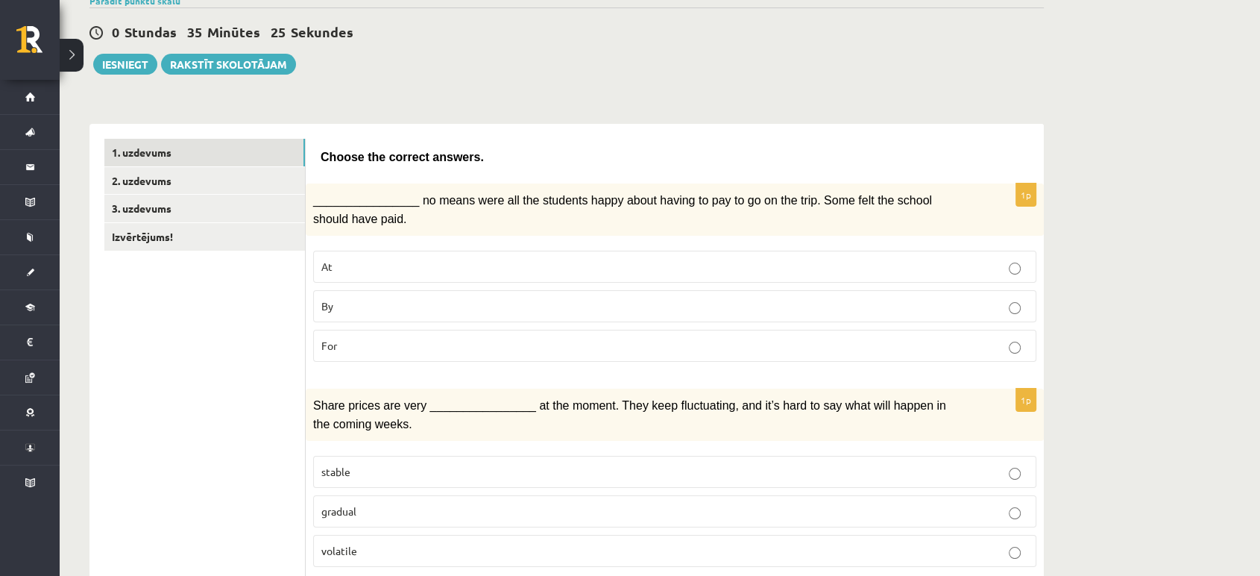
scroll to position [119, 0]
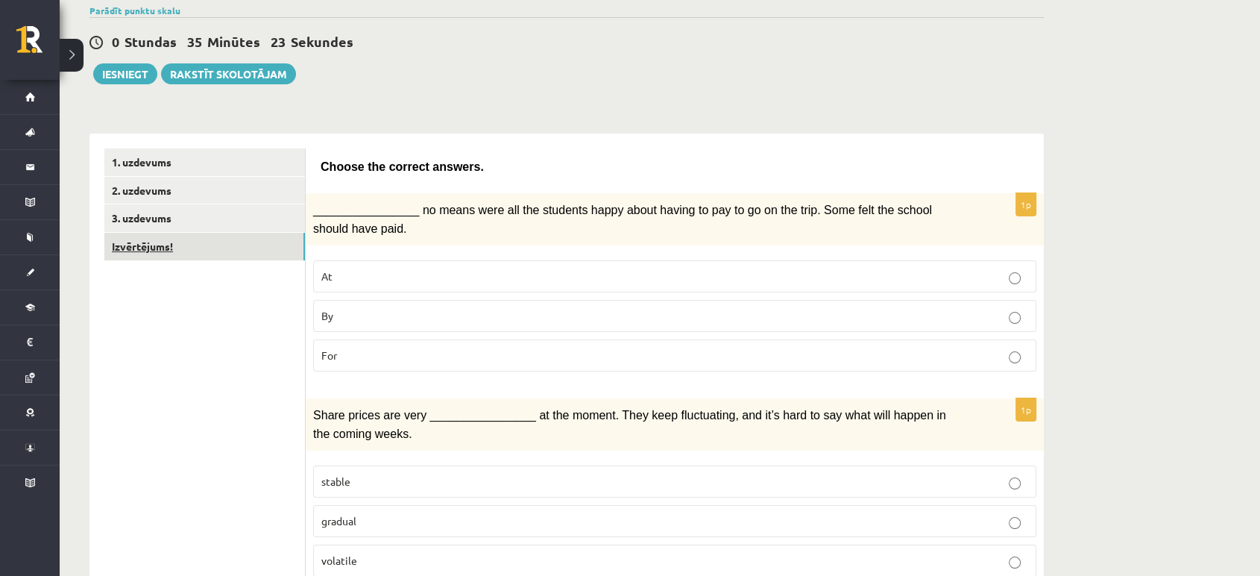
click at [161, 248] on link "Izvērtējums!" at bounding box center [204, 247] width 201 height 28
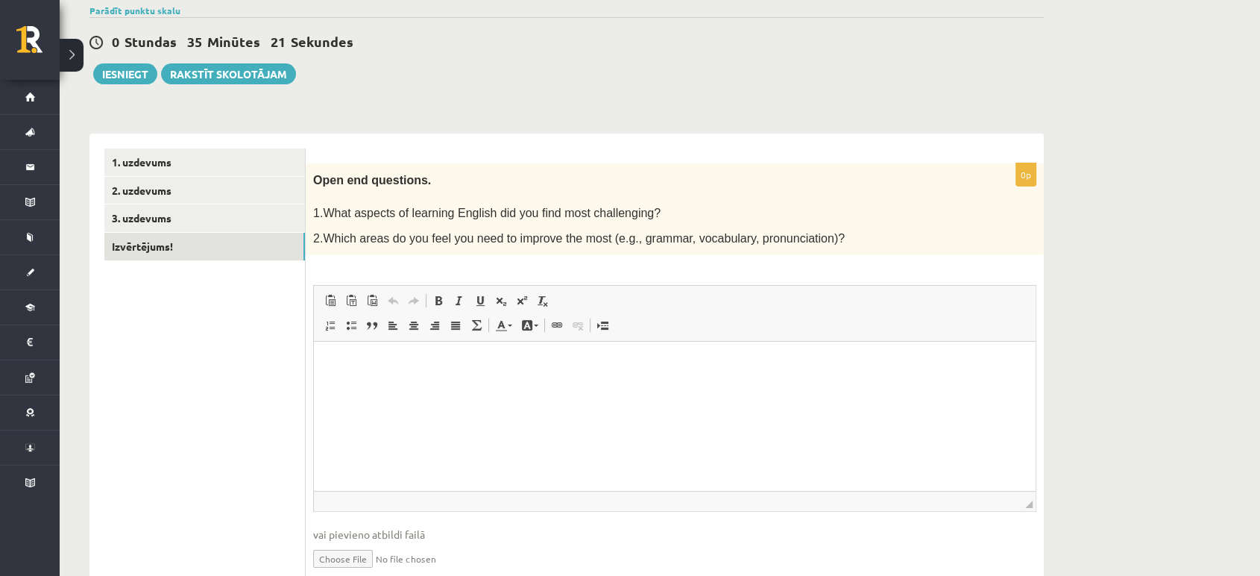
scroll to position [0, 0]
click at [494, 387] on html at bounding box center [675, 364] width 722 height 45
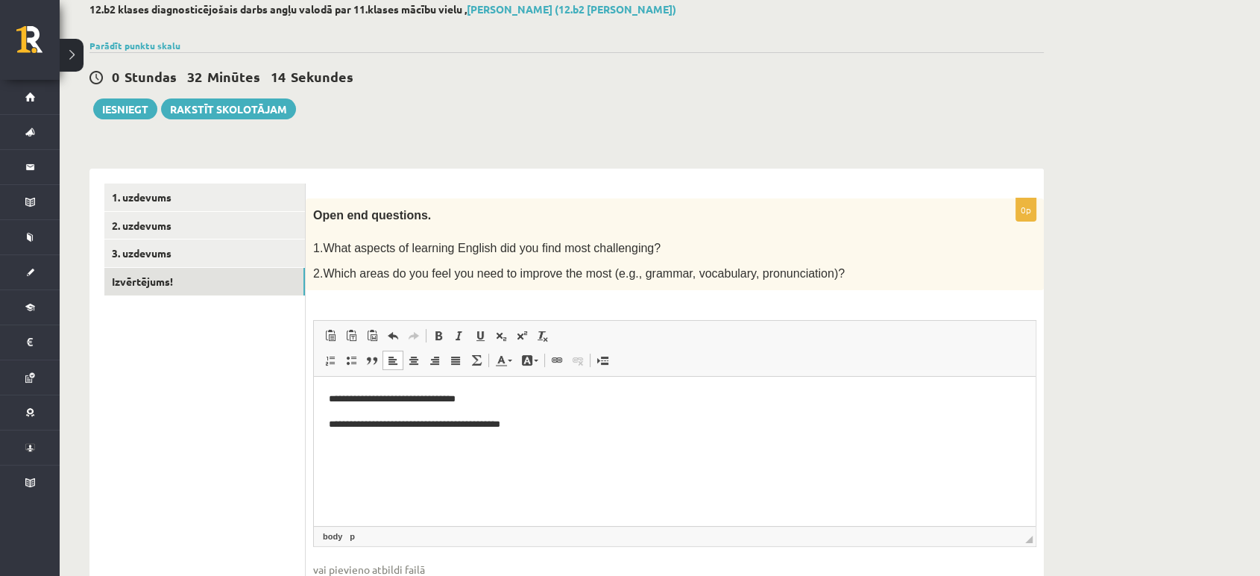
scroll to position [49, 0]
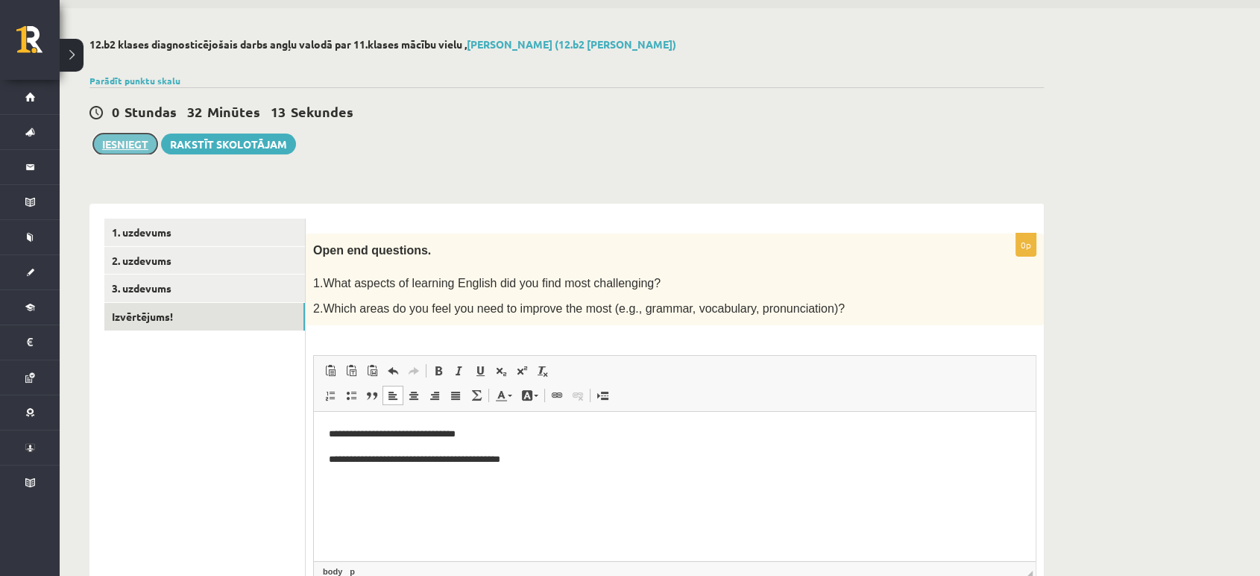
click at [125, 142] on button "Iesniegt" at bounding box center [125, 143] width 64 height 21
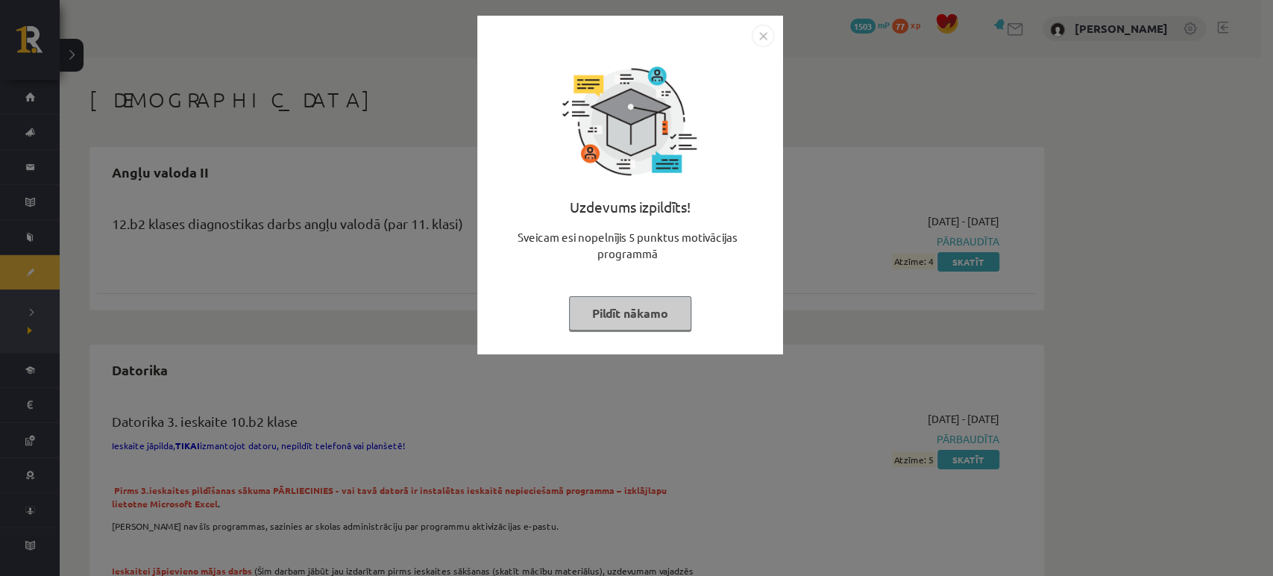
click at [620, 309] on button "Pildīt nākamo" at bounding box center [630, 313] width 122 height 34
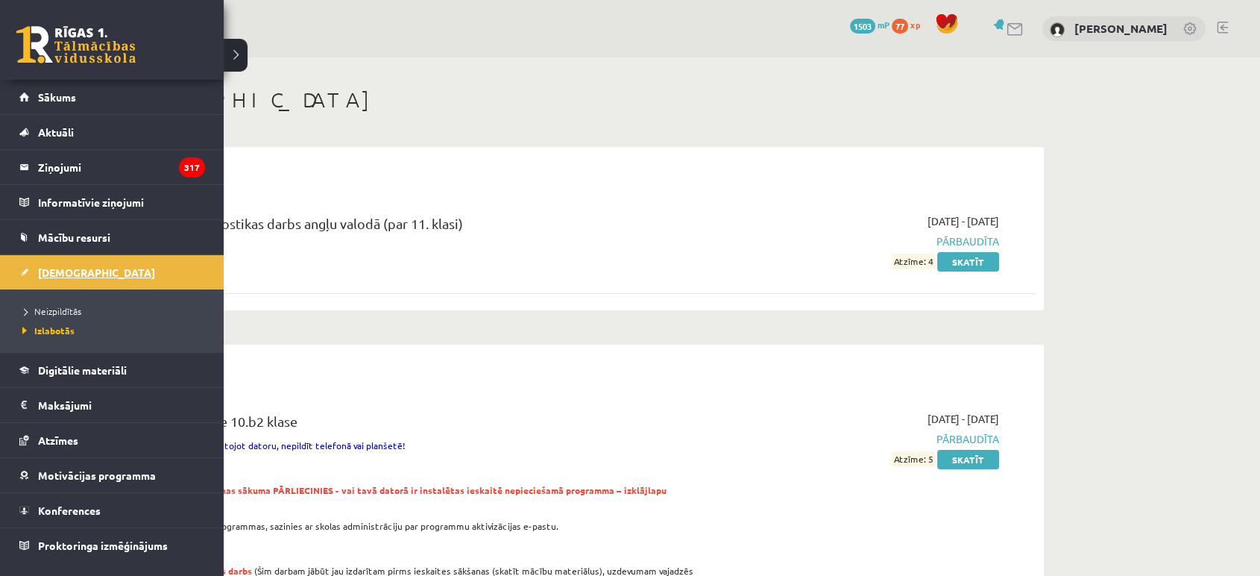
click at [56, 269] on span "[DEMOGRAPHIC_DATA]" at bounding box center [96, 271] width 117 height 13
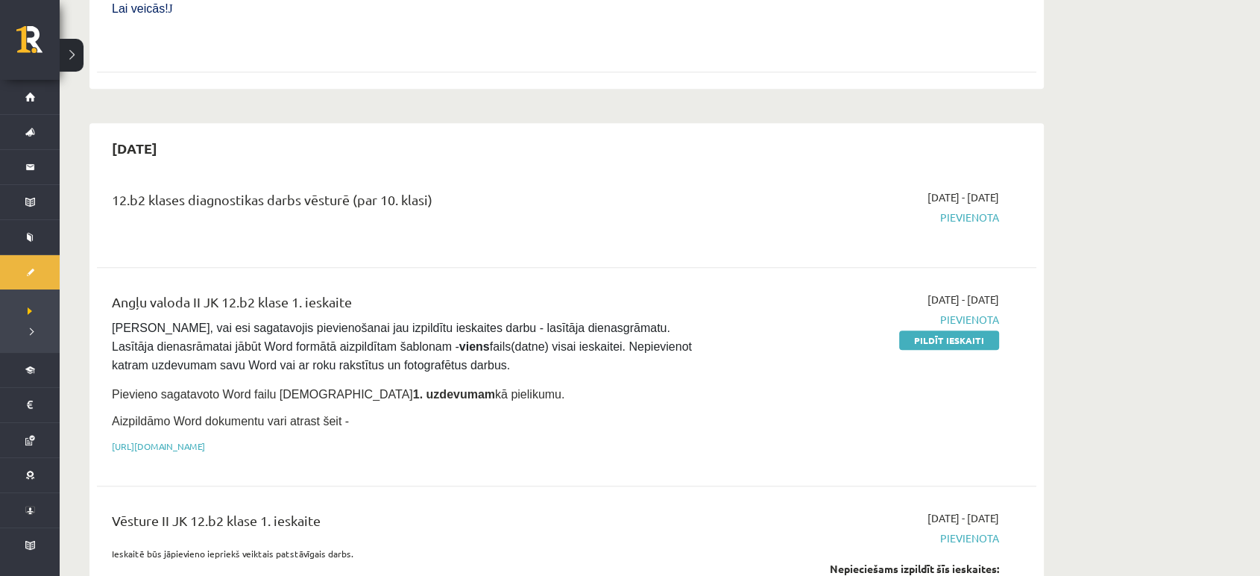
scroll to position [776, 0]
